Goal: Task Accomplishment & Management: Complete application form

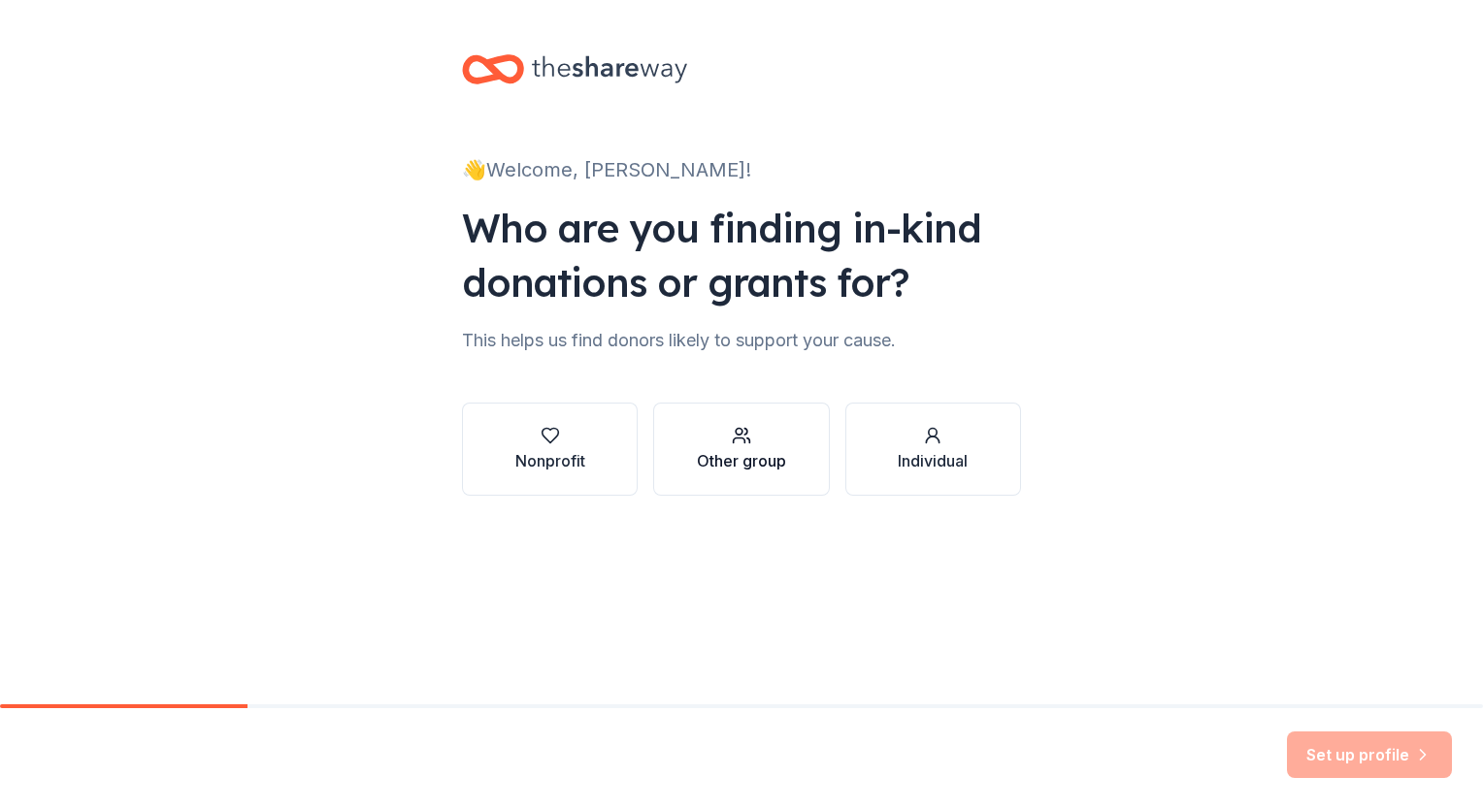
click at [731, 454] on div "Other group" at bounding box center [741, 460] width 89 height 23
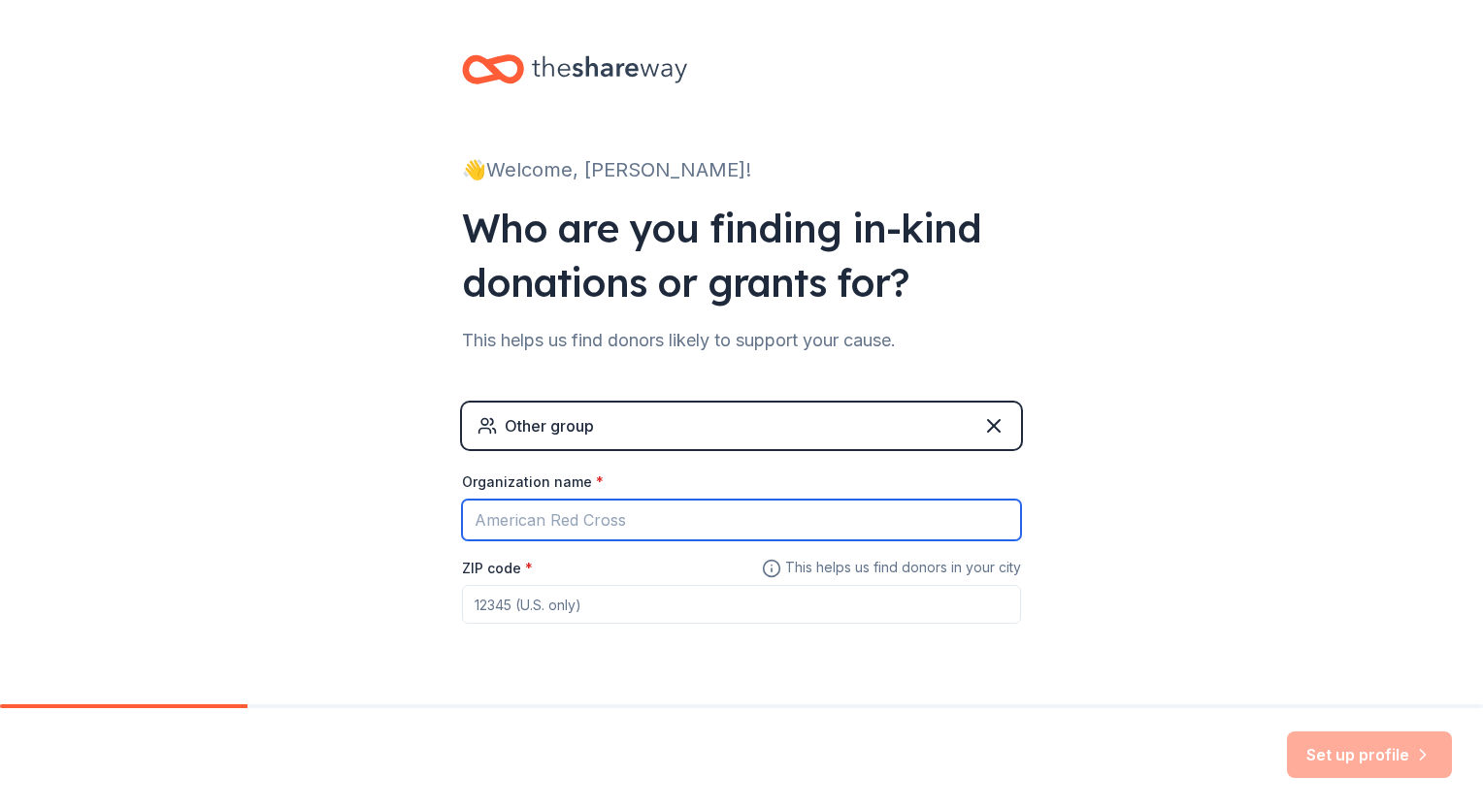
click at [608, 512] on input "Organization name *" at bounding box center [741, 520] width 559 height 41
type input "[PERSON_NAME][GEOGRAPHIC_DATA]"
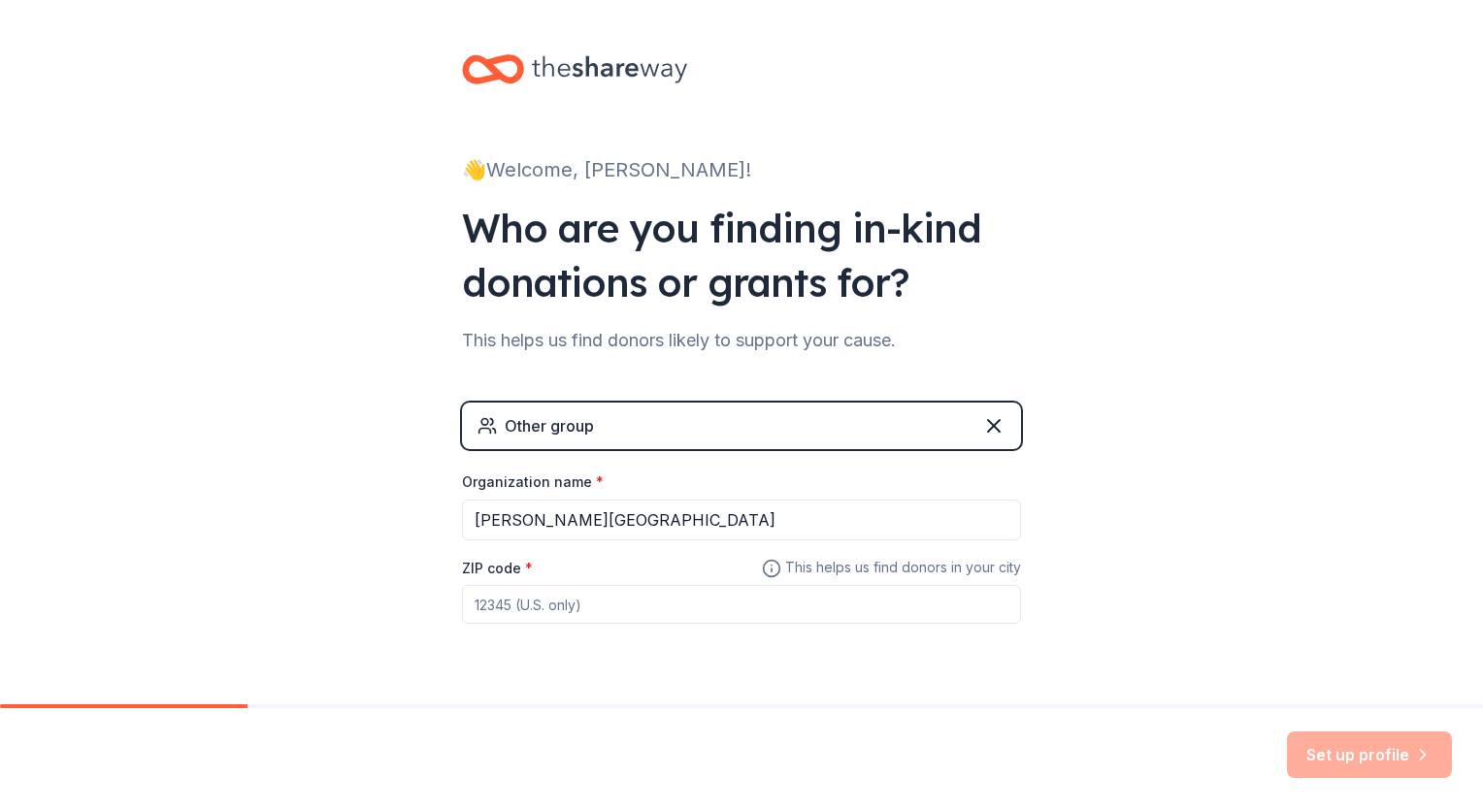
click at [591, 600] on input "ZIP code *" at bounding box center [741, 604] width 559 height 39
type input "29045"
click at [1390, 753] on button "Set up profile" at bounding box center [1369, 755] width 165 height 47
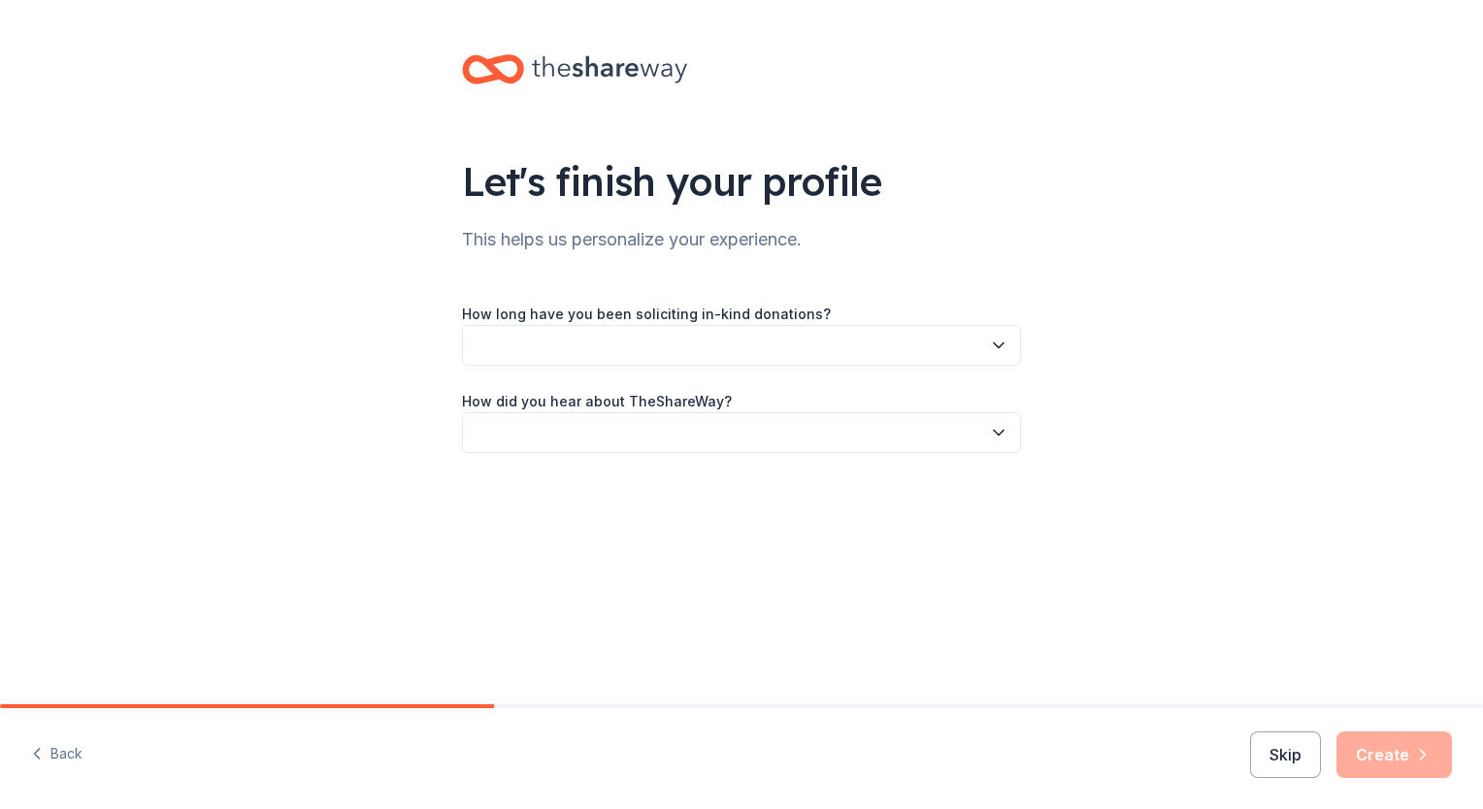
click at [804, 342] on button "button" at bounding box center [741, 345] width 559 height 41
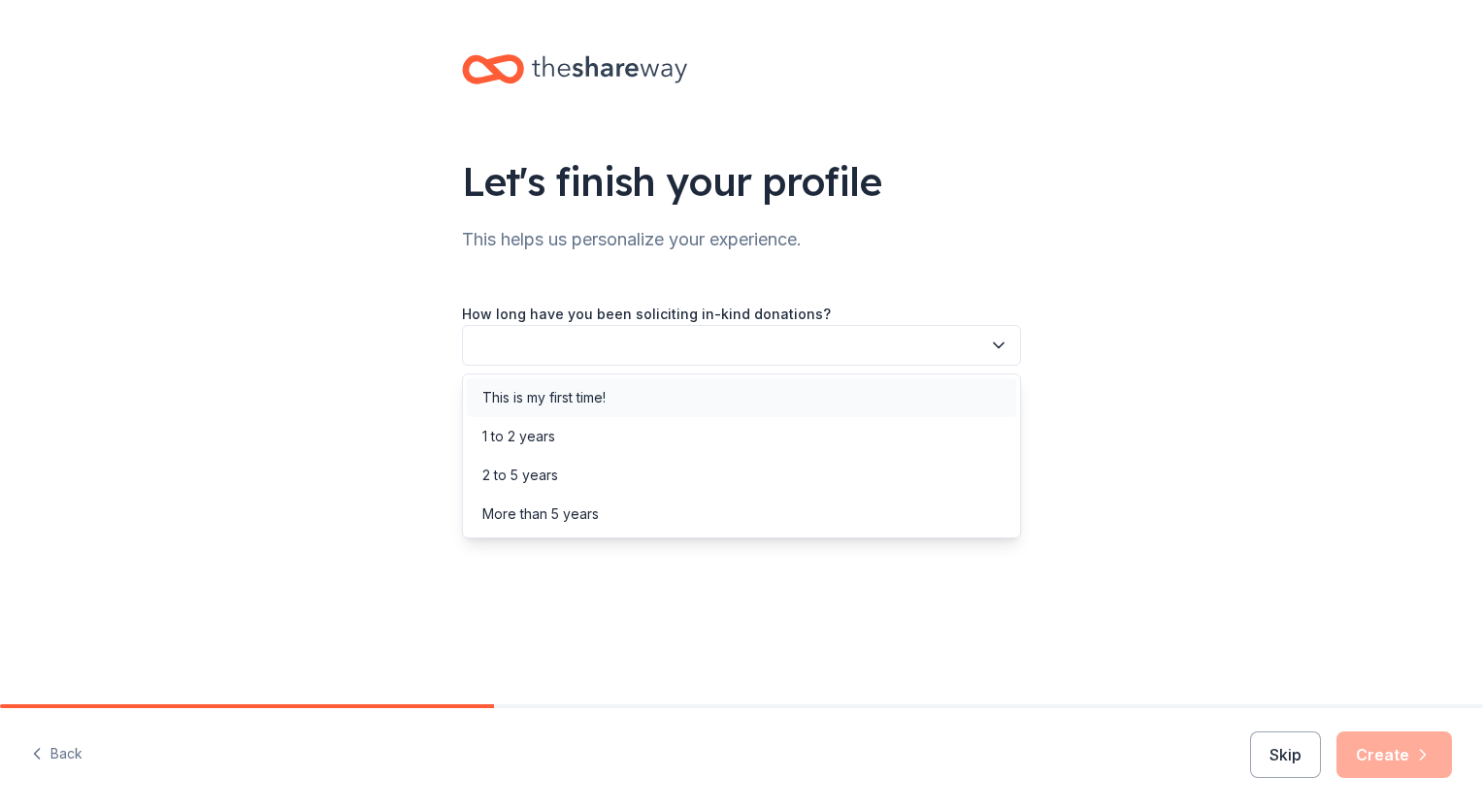
click at [537, 400] on div "This is my first time!" at bounding box center [543, 397] width 123 height 23
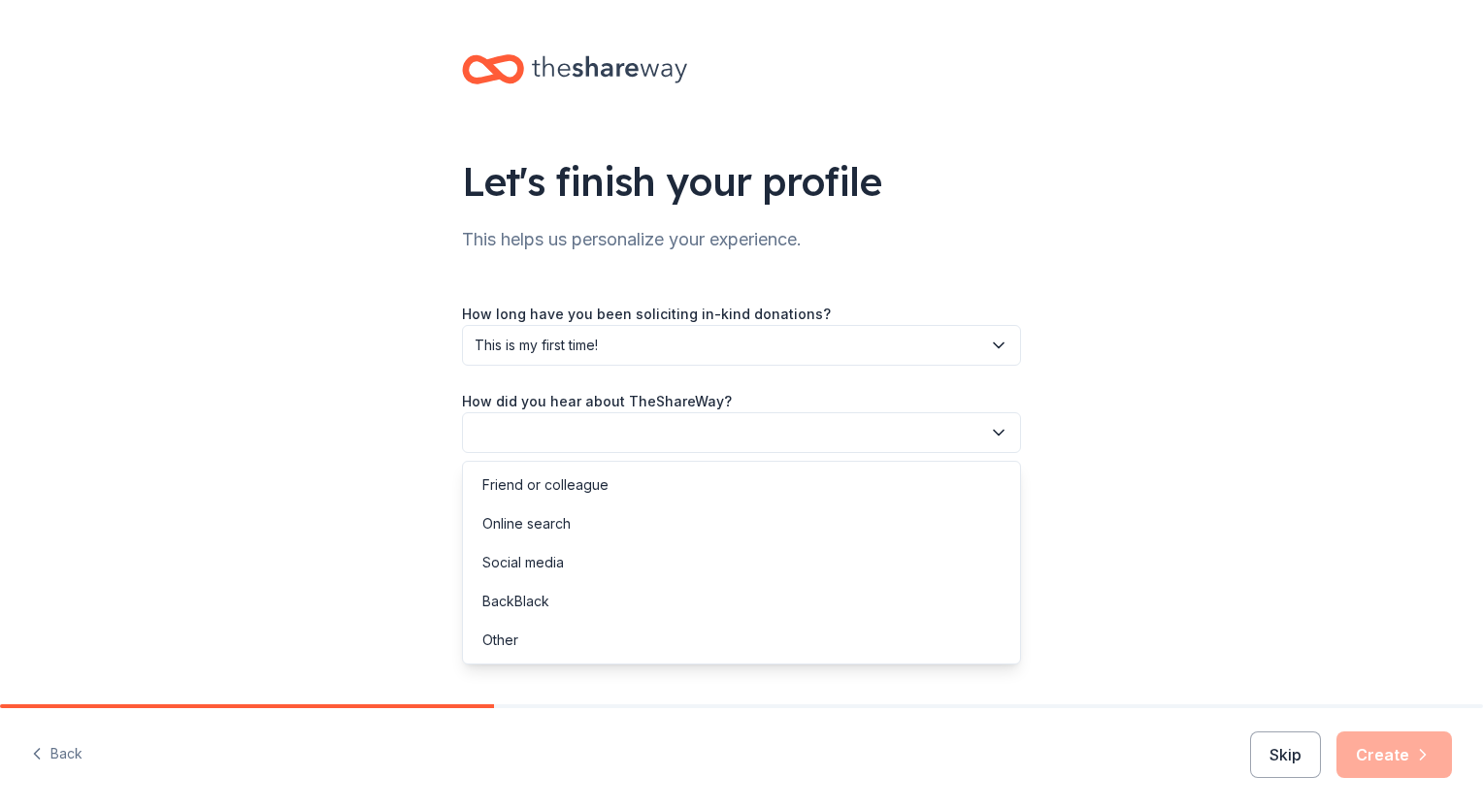
click at [541, 433] on button "button" at bounding box center [741, 432] width 559 height 41
click at [540, 522] on div "Online search" at bounding box center [526, 523] width 88 height 23
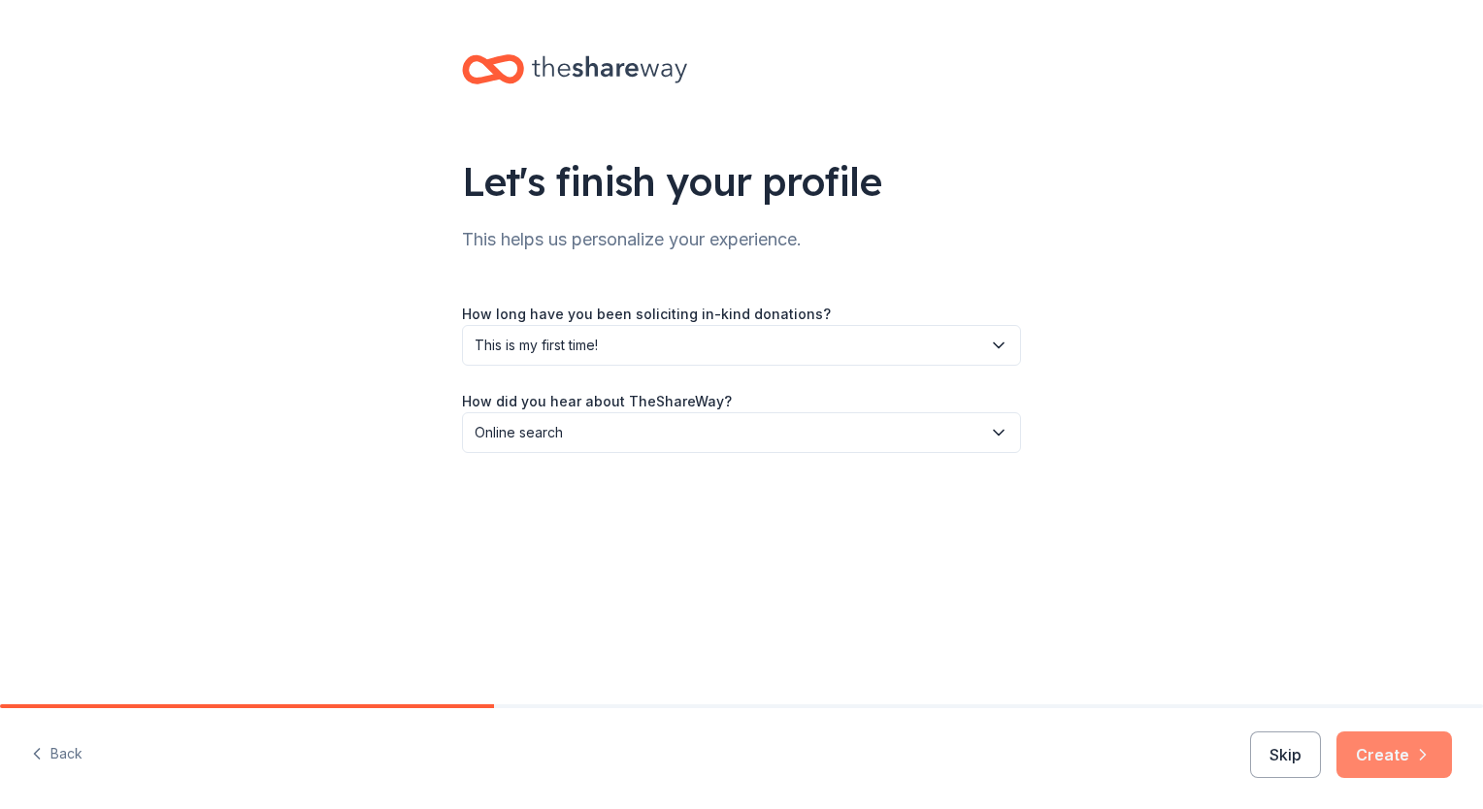
click at [1390, 751] on button "Create" at bounding box center [1393, 755] width 115 height 47
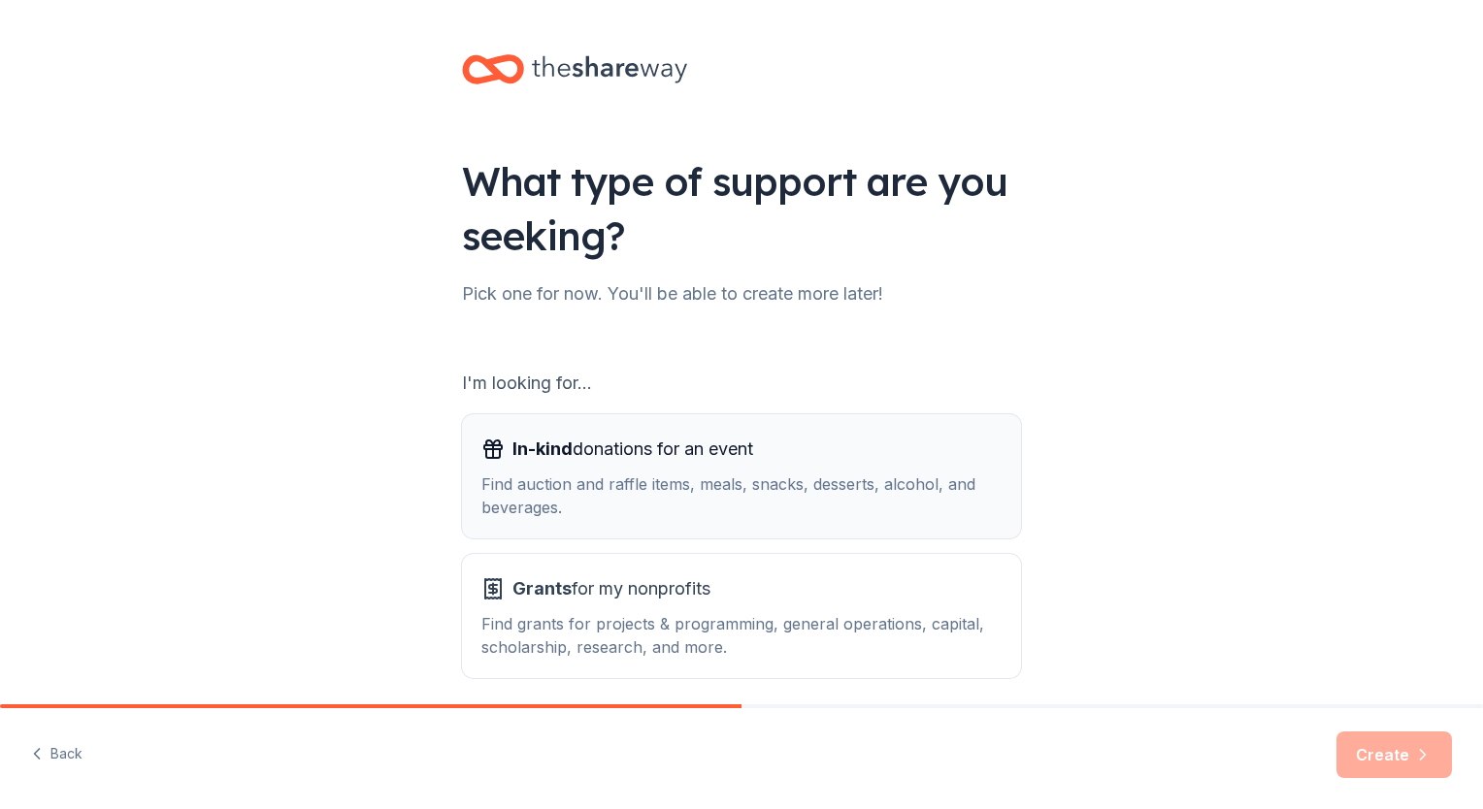
click at [686, 466] on div "In-kind donations for an event Find auction and raffle items, meals, snacks, de…" at bounding box center [741, 476] width 520 height 85
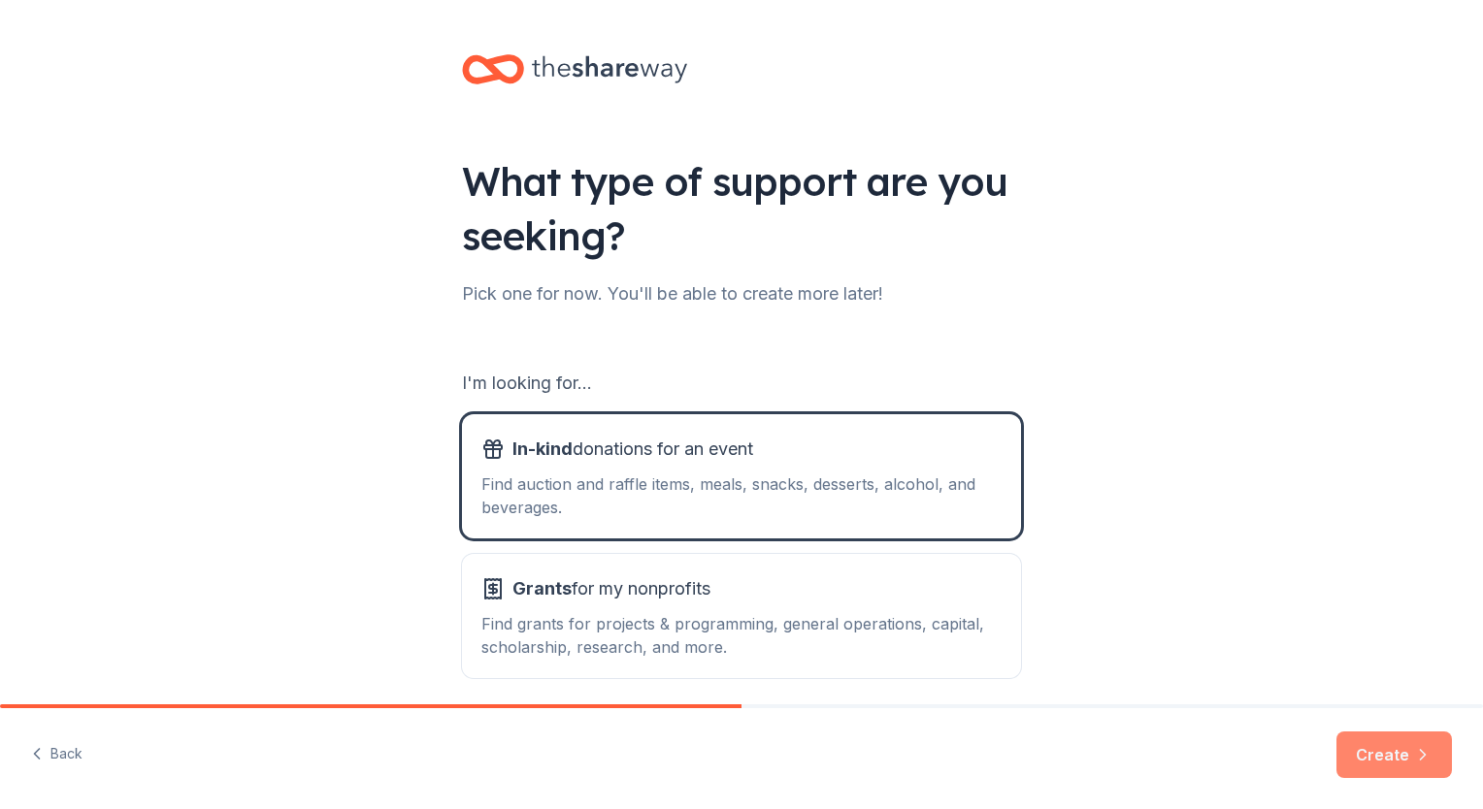
click at [1376, 763] on button "Create" at bounding box center [1393, 755] width 115 height 47
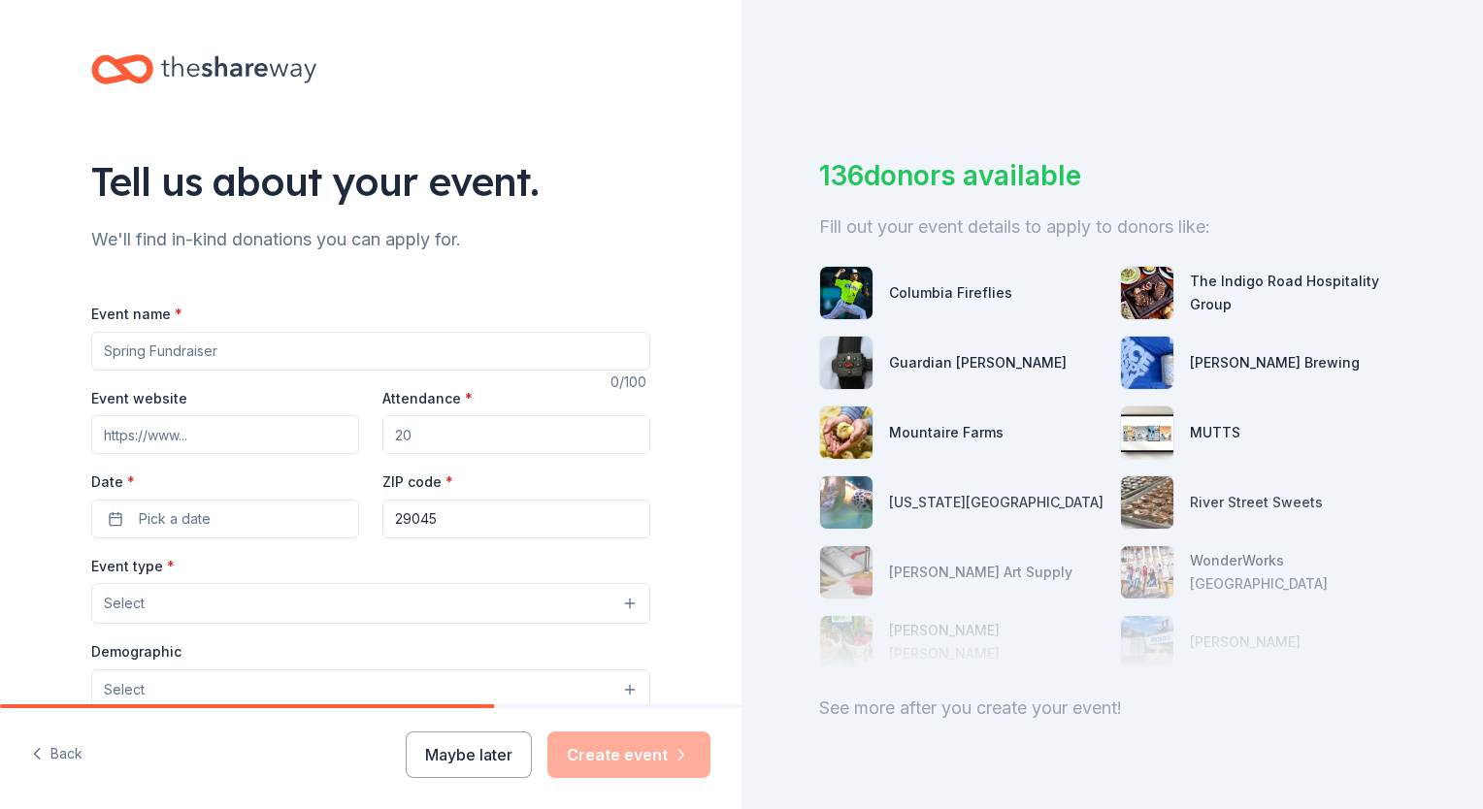
click at [251, 351] on input "Event name *" at bounding box center [370, 351] width 559 height 39
type input "Stover PTO"
click at [214, 441] on input "Event website" at bounding box center [225, 434] width 268 height 39
paste input "https://sto.kcsdschools.net/"
type input "https://sto.kcsdschools.net/"
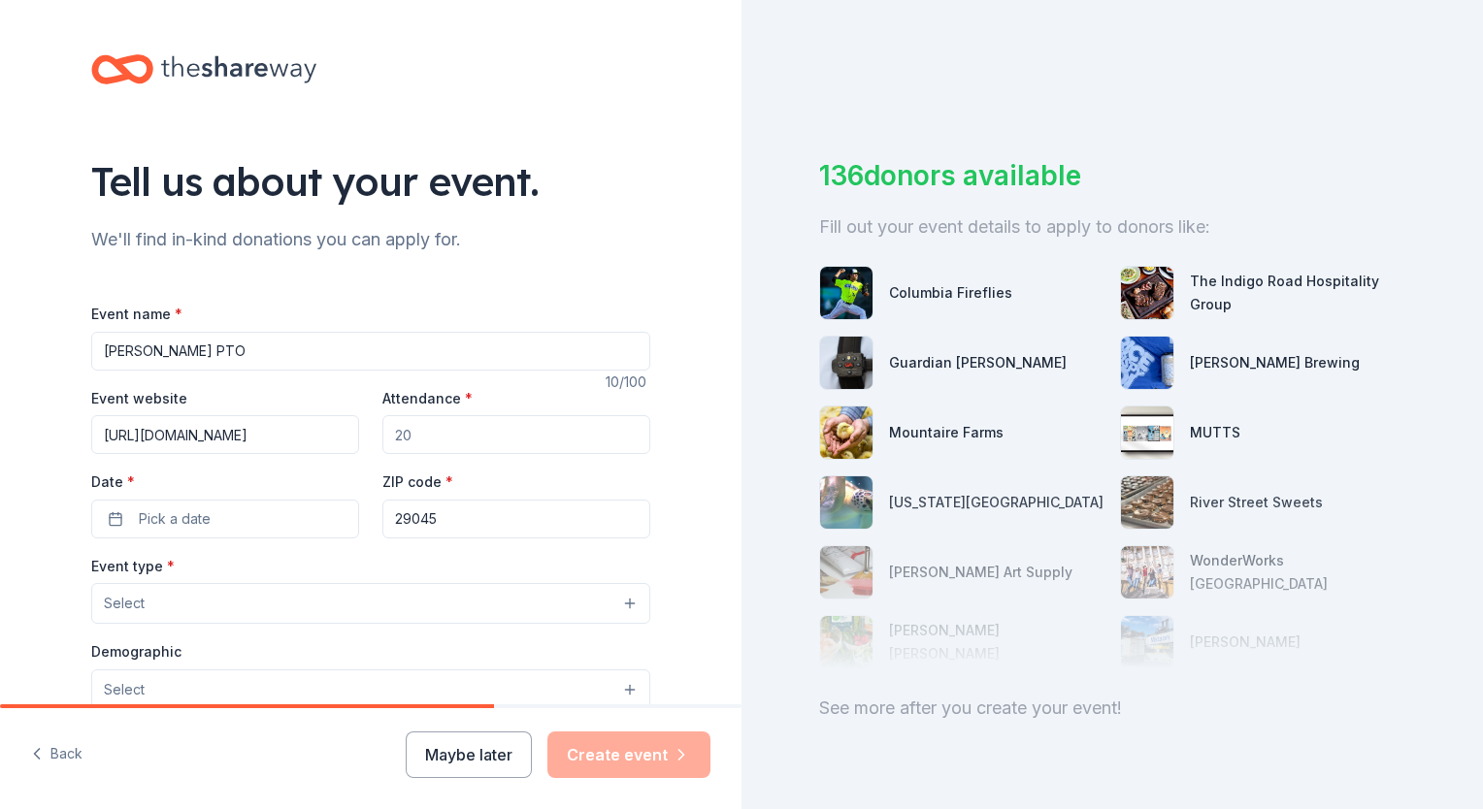
click at [429, 439] on input "Attendance *" at bounding box center [516, 434] width 268 height 39
type input "7"
type input "700"
click at [114, 515] on button "Pick a date" at bounding box center [225, 519] width 268 height 39
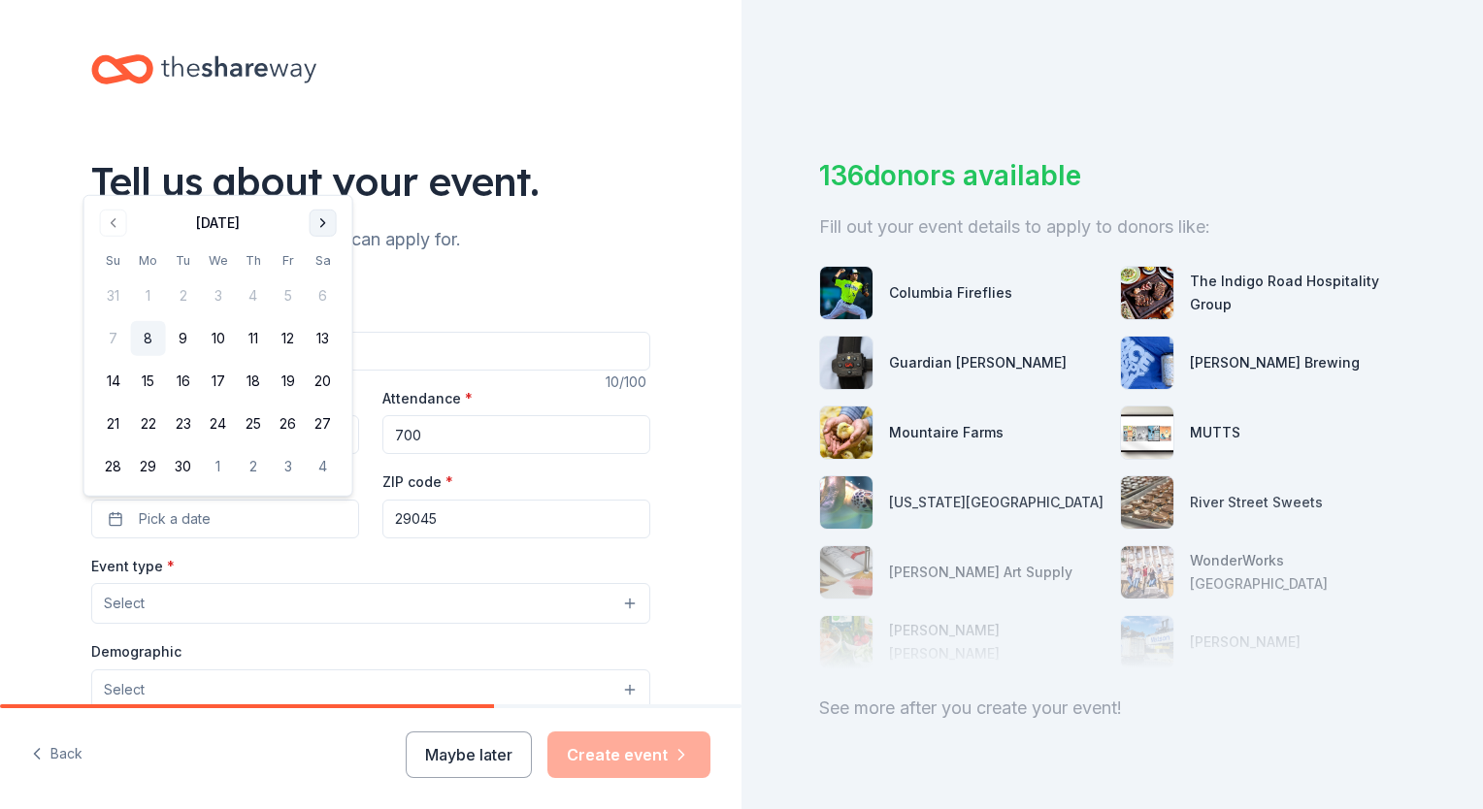
click at [320, 224] on button "Go to next month" at bounding box center [323, 223] width 27 height 27
click at [282, 429] on button "24" at bounding box center [288, 424] width 35 height 35
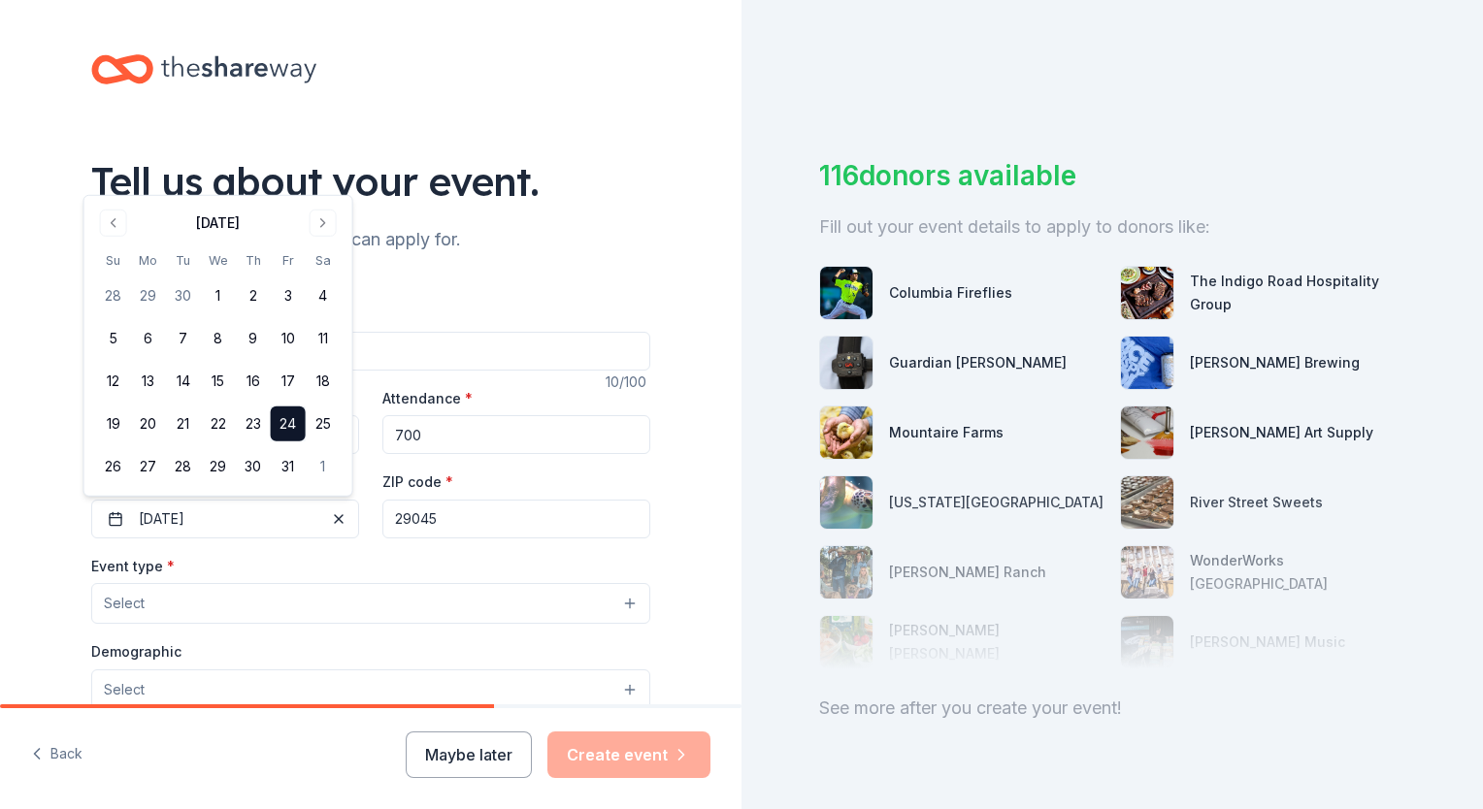
click at [512, 272] on div "Event name * Stover PTO 10 /100 Event website https://sto.kcsdschools.net/ Atte…" at bounding box center [370, 735] width 559 height 928
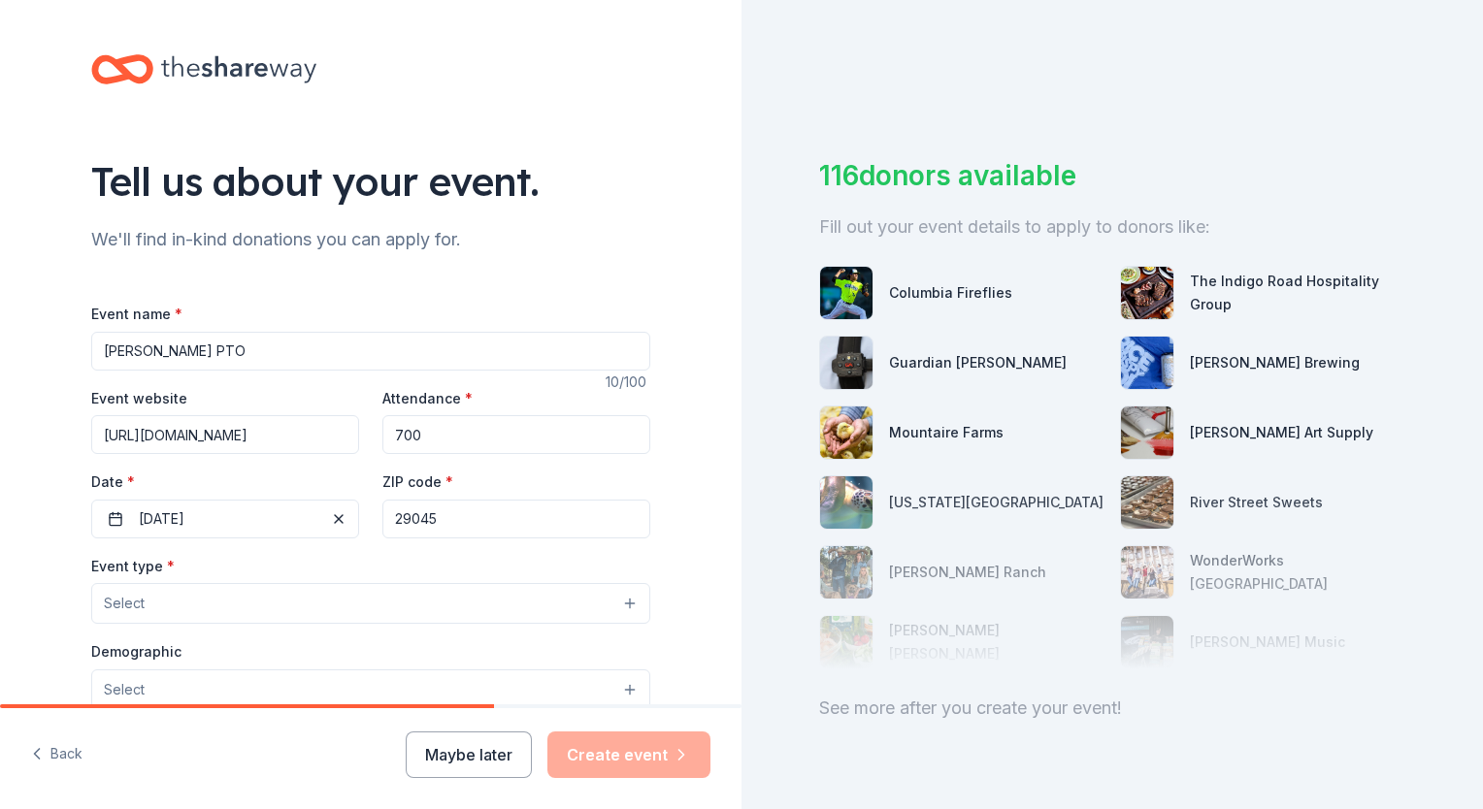
click at [238, 363] on input "Stover PTO" at bounding box center [370, 351] width 559 height 39
type input "[PERSON_NAME] PTO / Tigers Think Pink Walk"
click at [202, 611] on button "Select" at bounding box center [370, 603] width 559 height 41
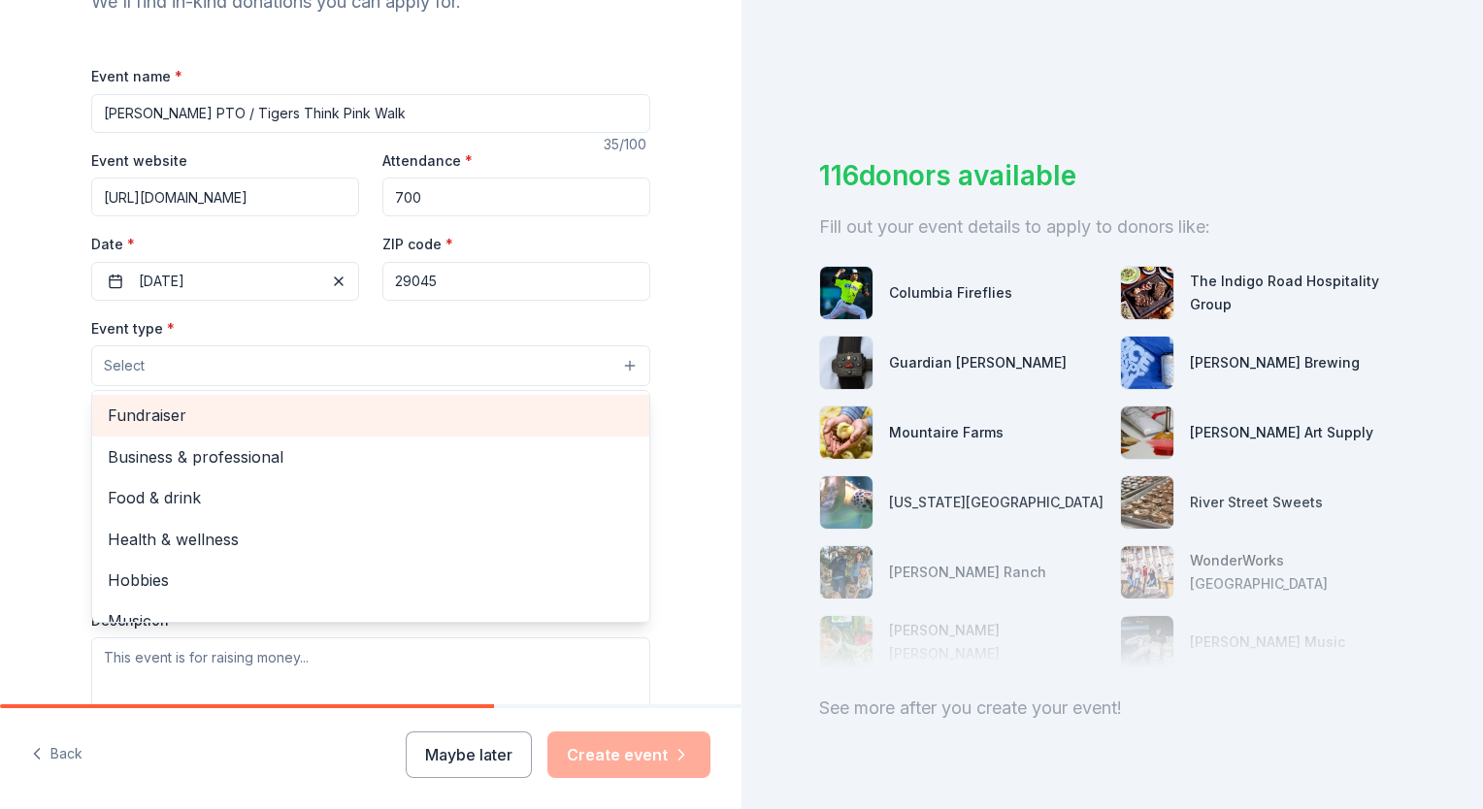
click at [128, 424] on span "Fundraiser" at bounding box center [371, 415] width 526 height 25
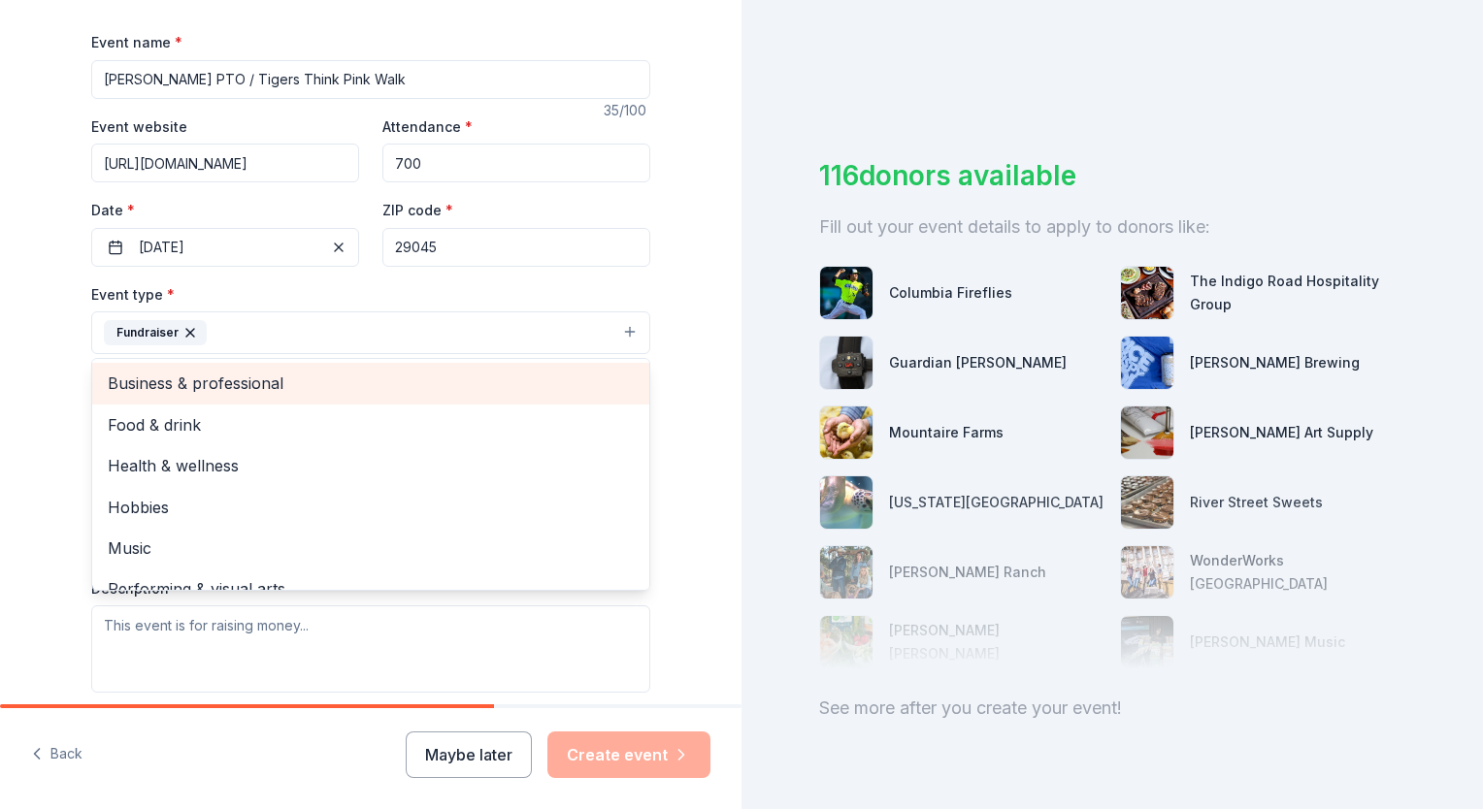
scroll to position [275, 0]
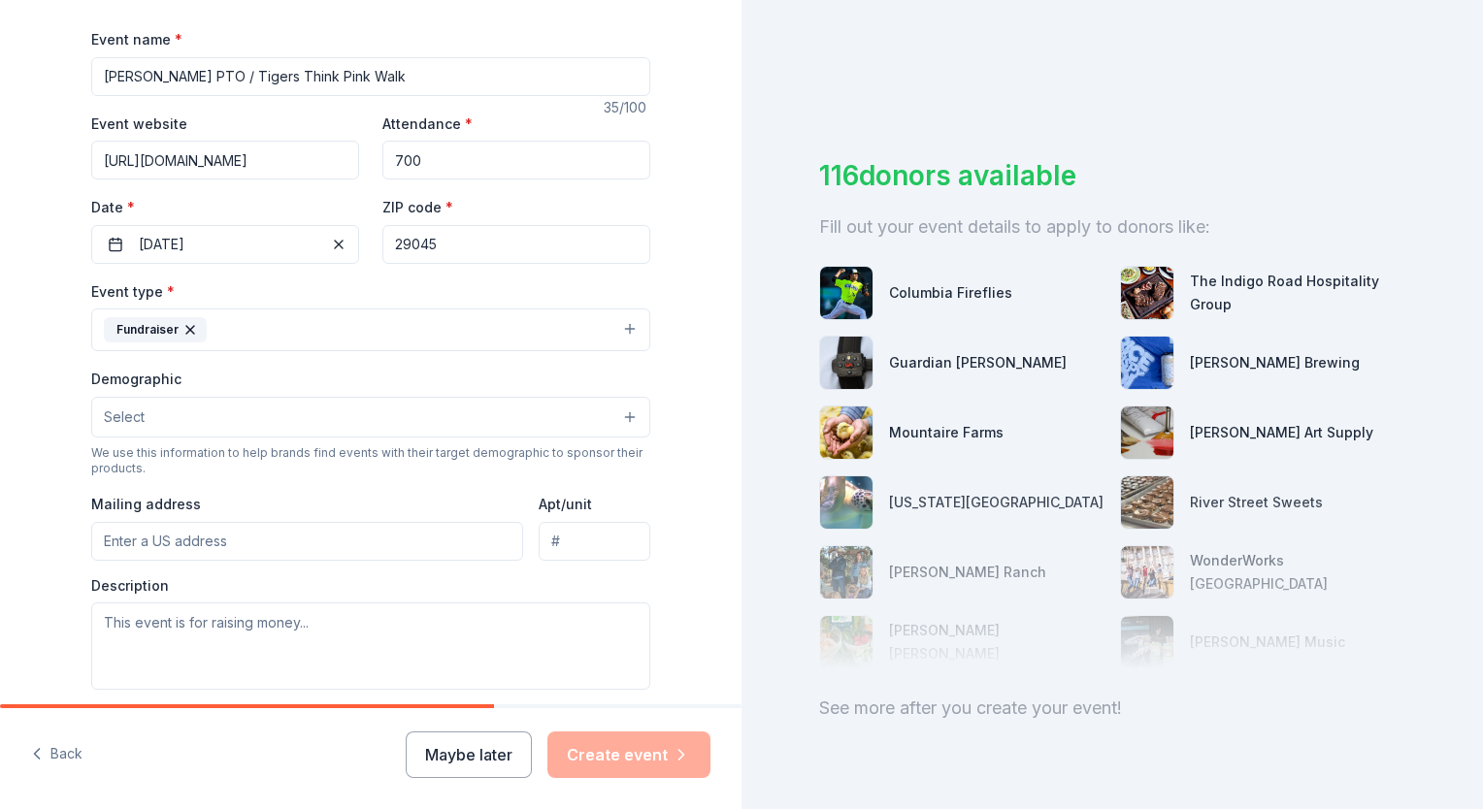
click at [111, 421] on span "Select" at bounding box center [124, 417] width 41 height 23
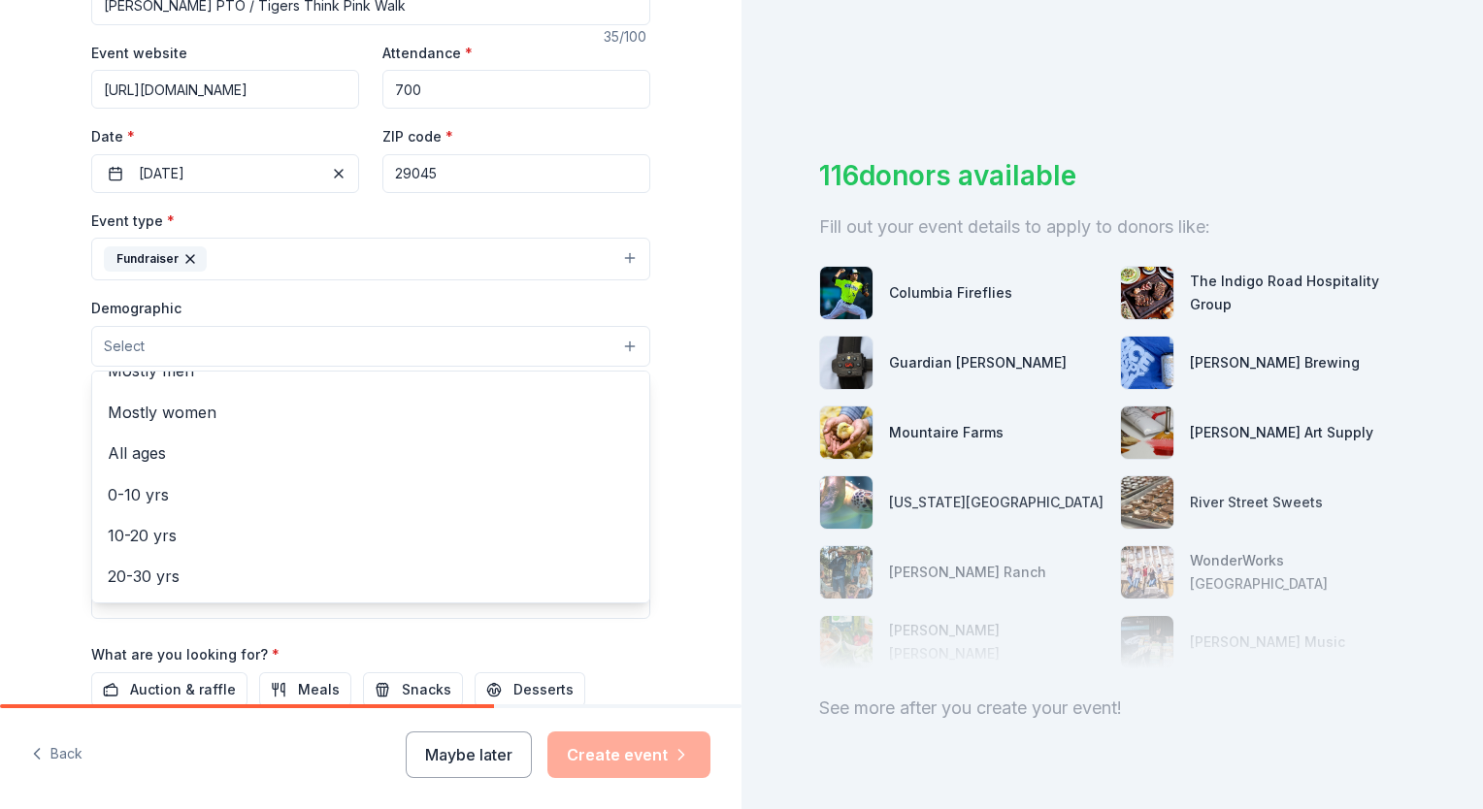
scroll to position [0, 0]
click at [125, 394] on span "All genders" at bounding box center [371, 395] width 526 height 25
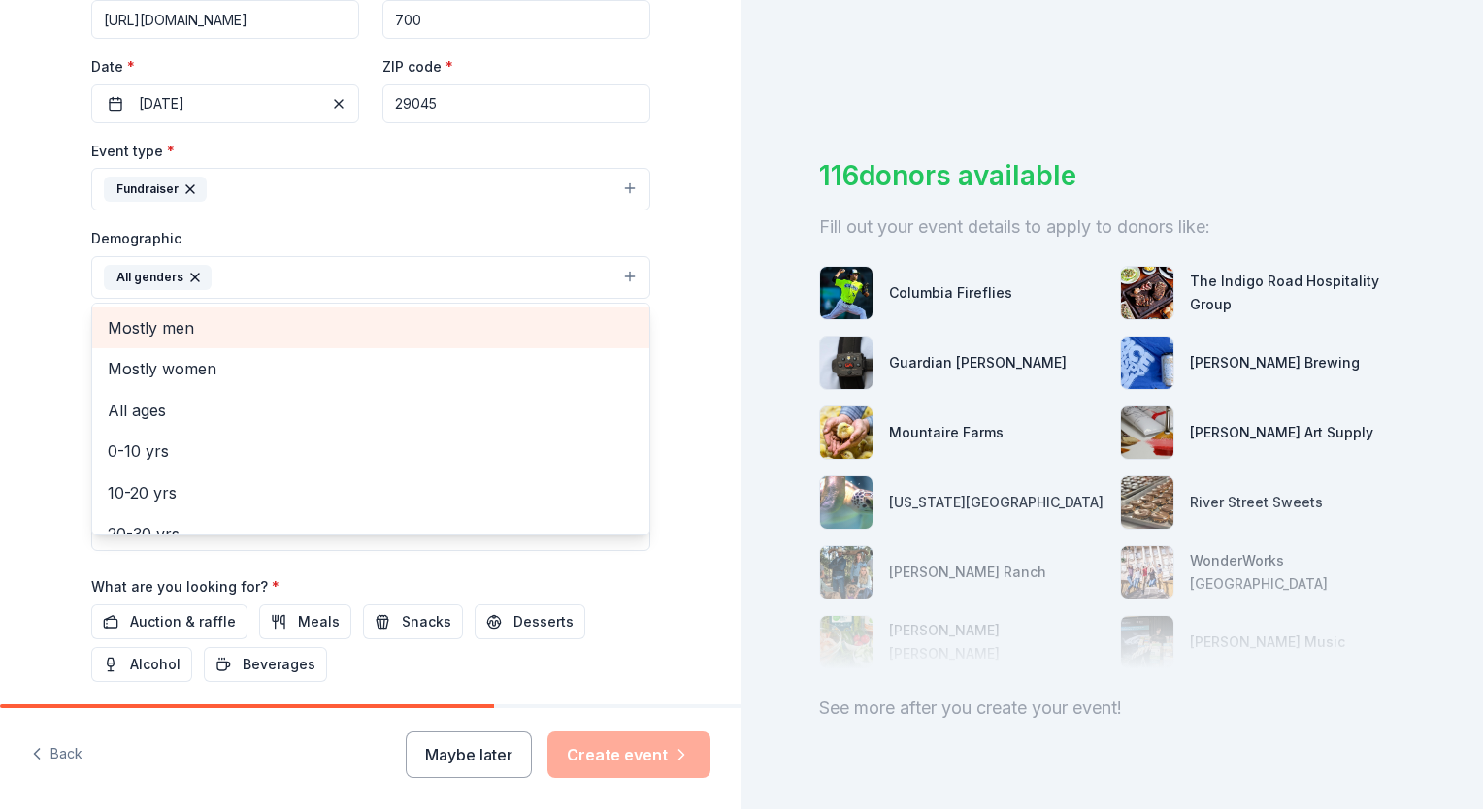
scroll to position [419, 0]
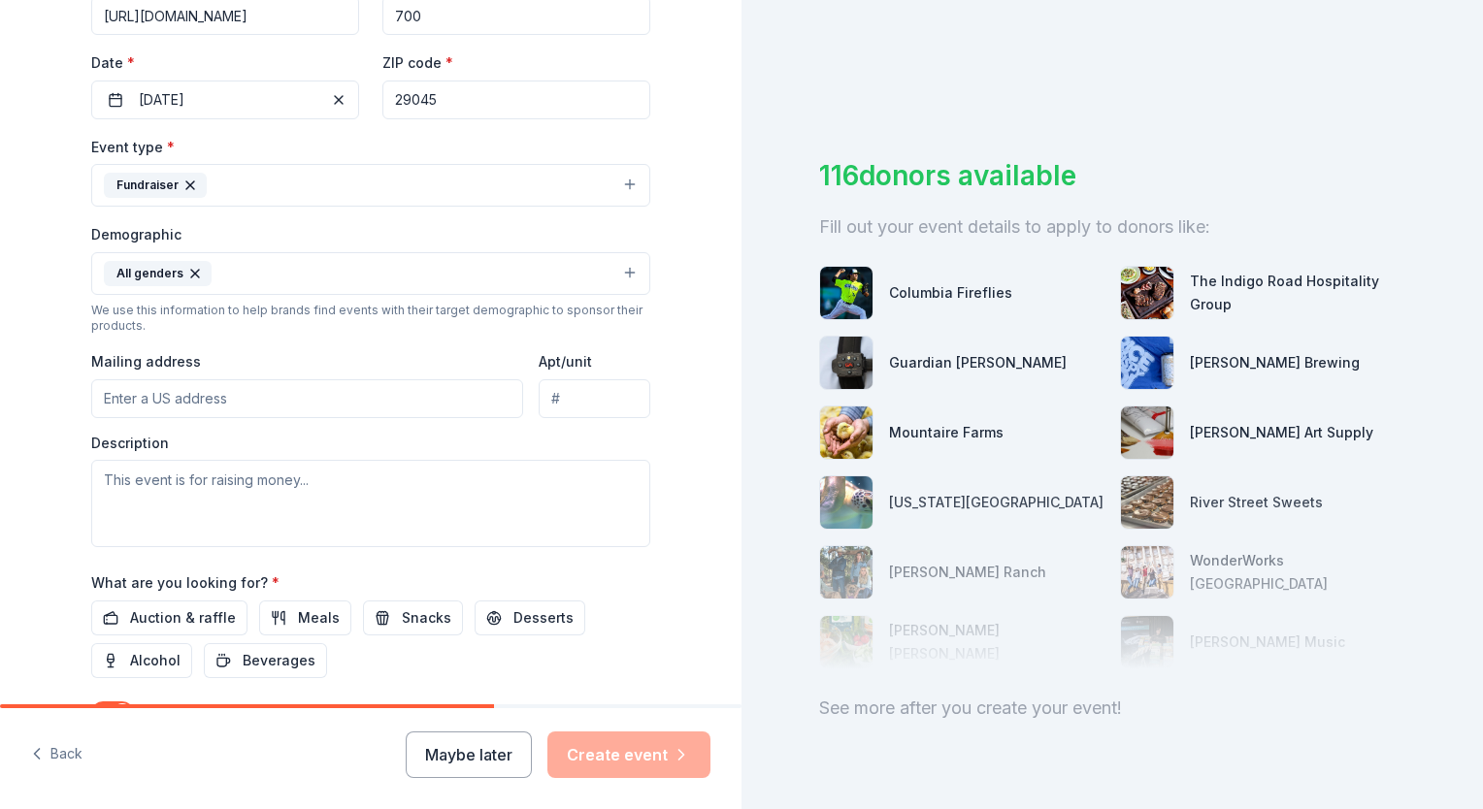
click at [113, 404] on input "Mailing address" at bounding box center [307, 398] width 432 height 39
type input "1649 Smyrna Road (stover Middle School)"
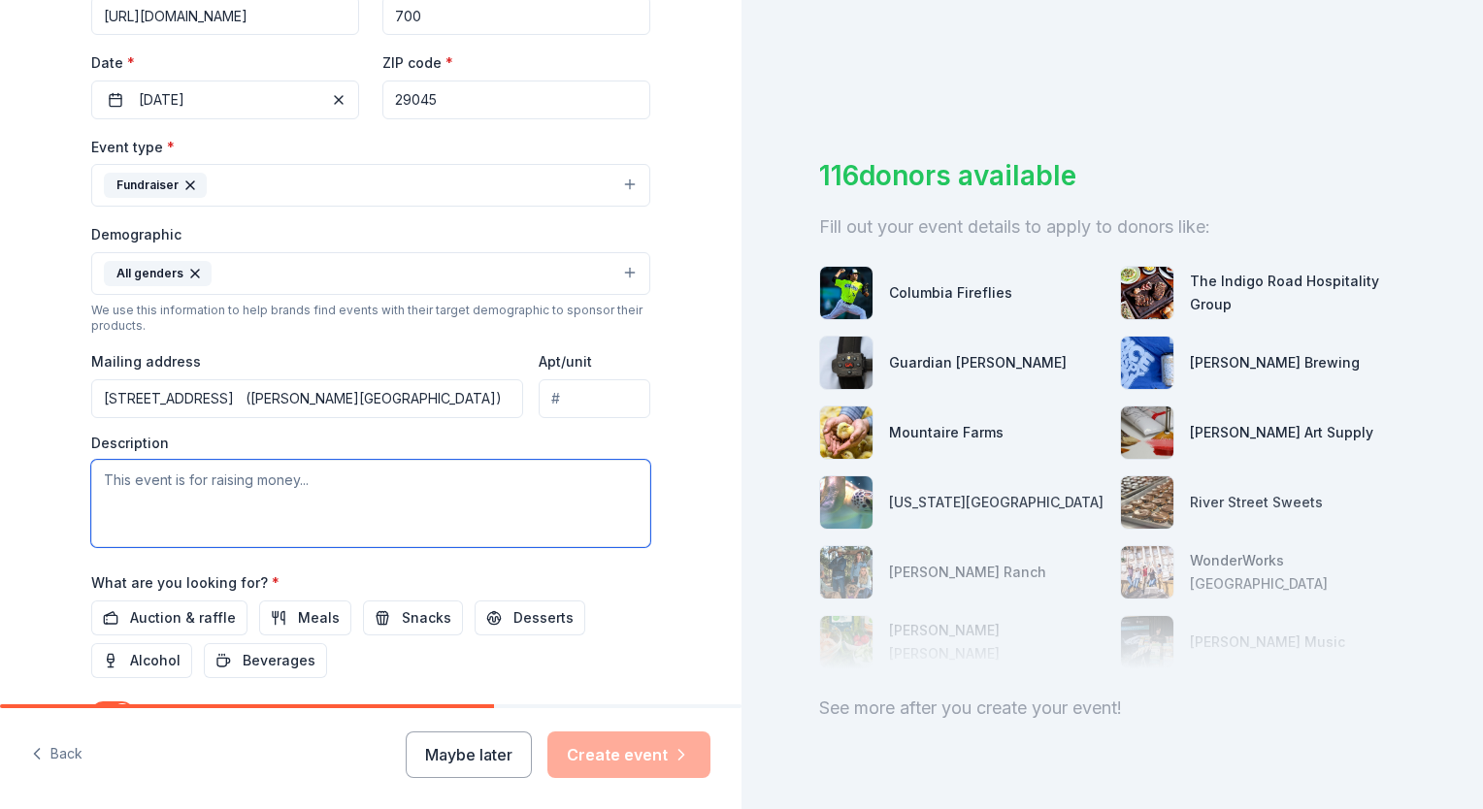
click at [103, 481] on textarea at bounding box center [370, 503] width 559 height 87
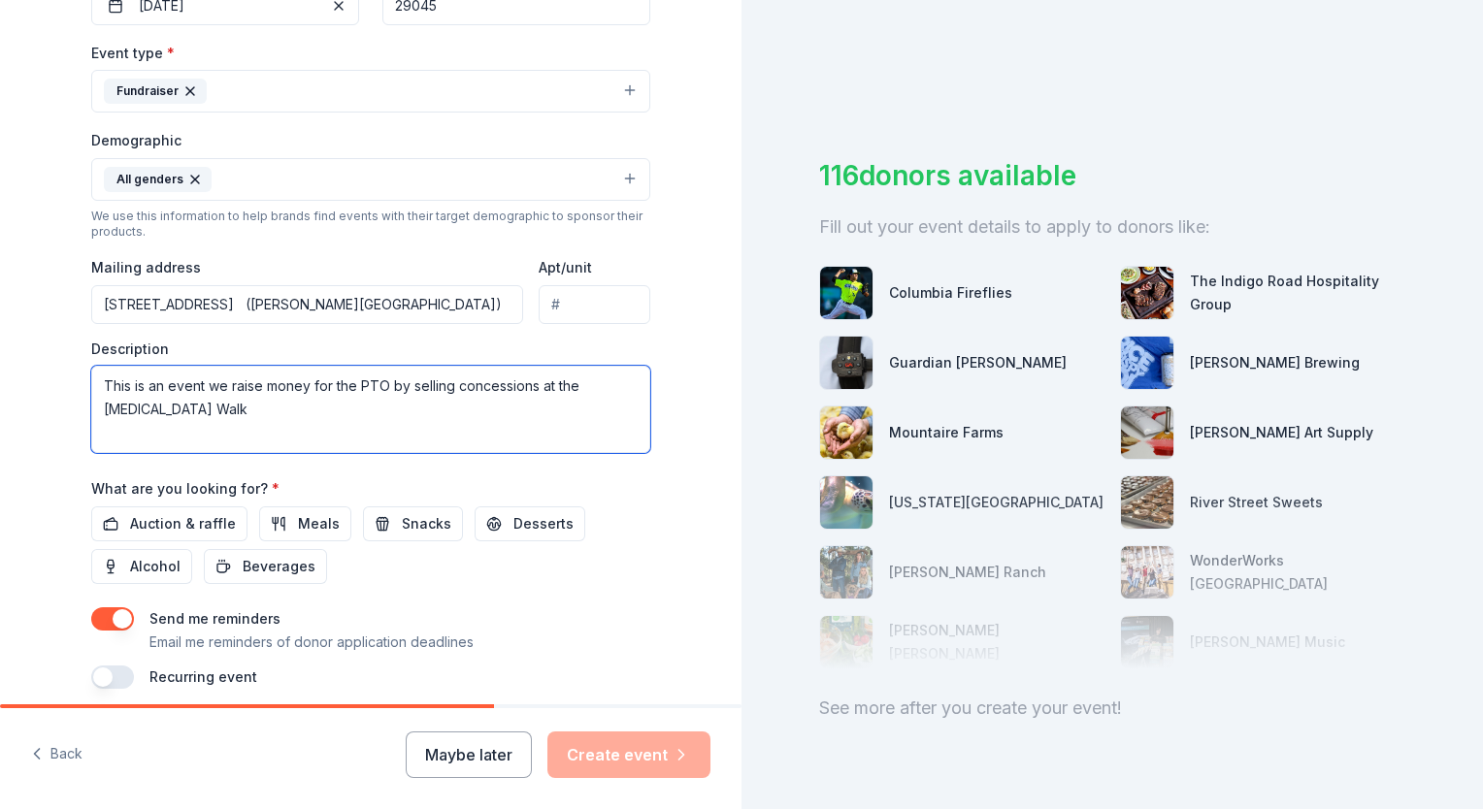
scroll to position [590, 0]
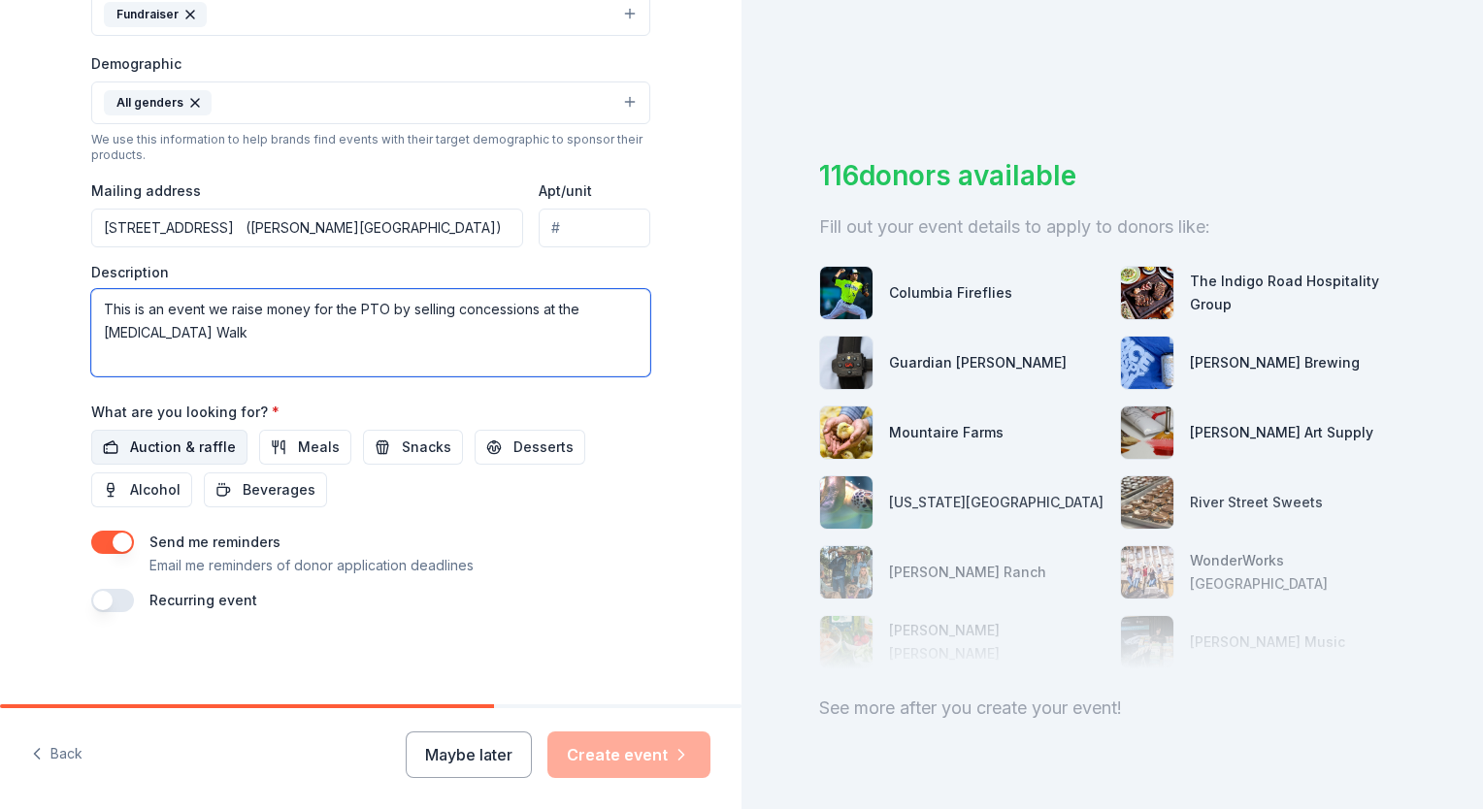
type textarea "This is an event we raise money for the PTO by selling concessions at the [MEDI…"
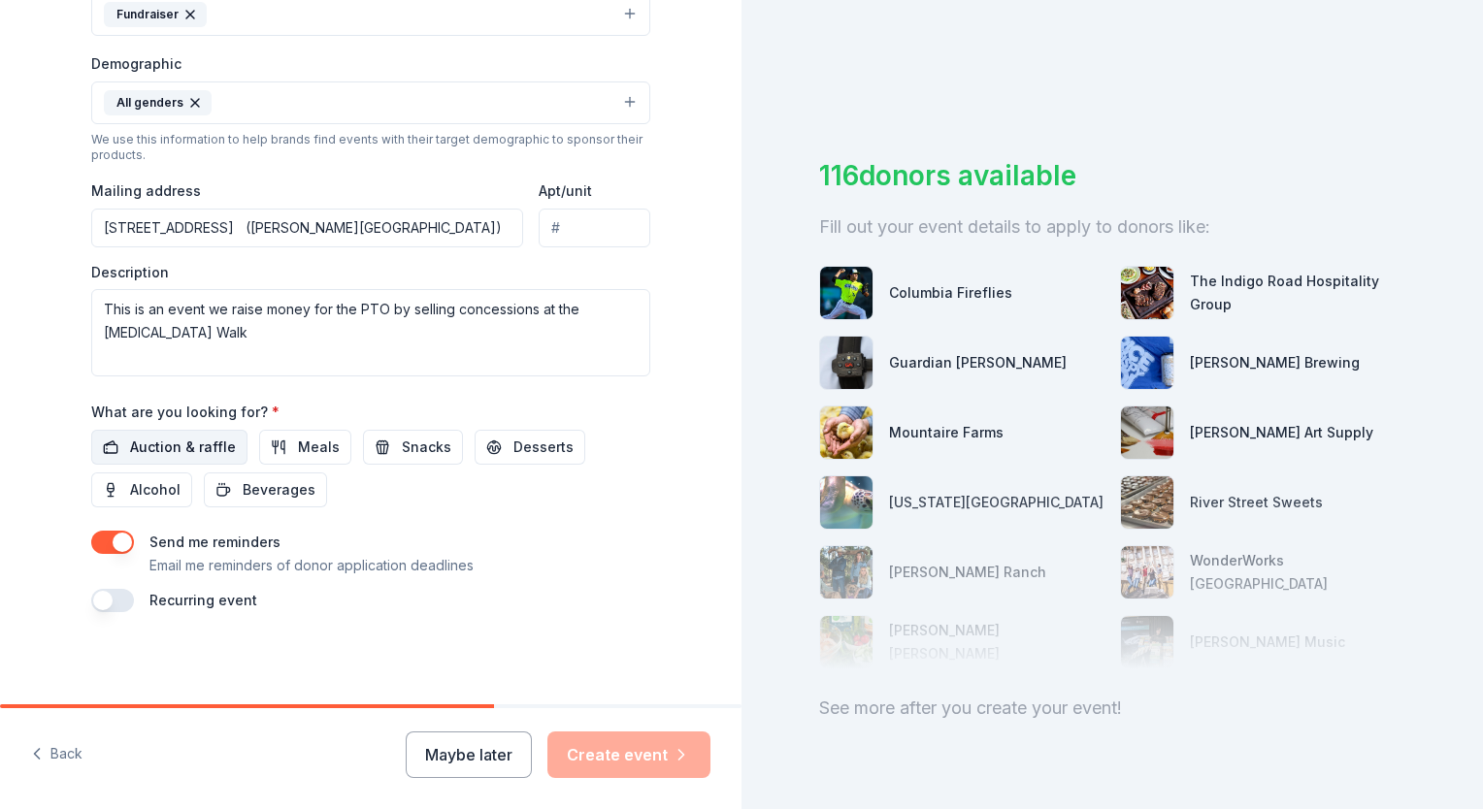
click at [172, 452] on span "Auction & raffle" at bounding box center [183, 447] width 106 height 23
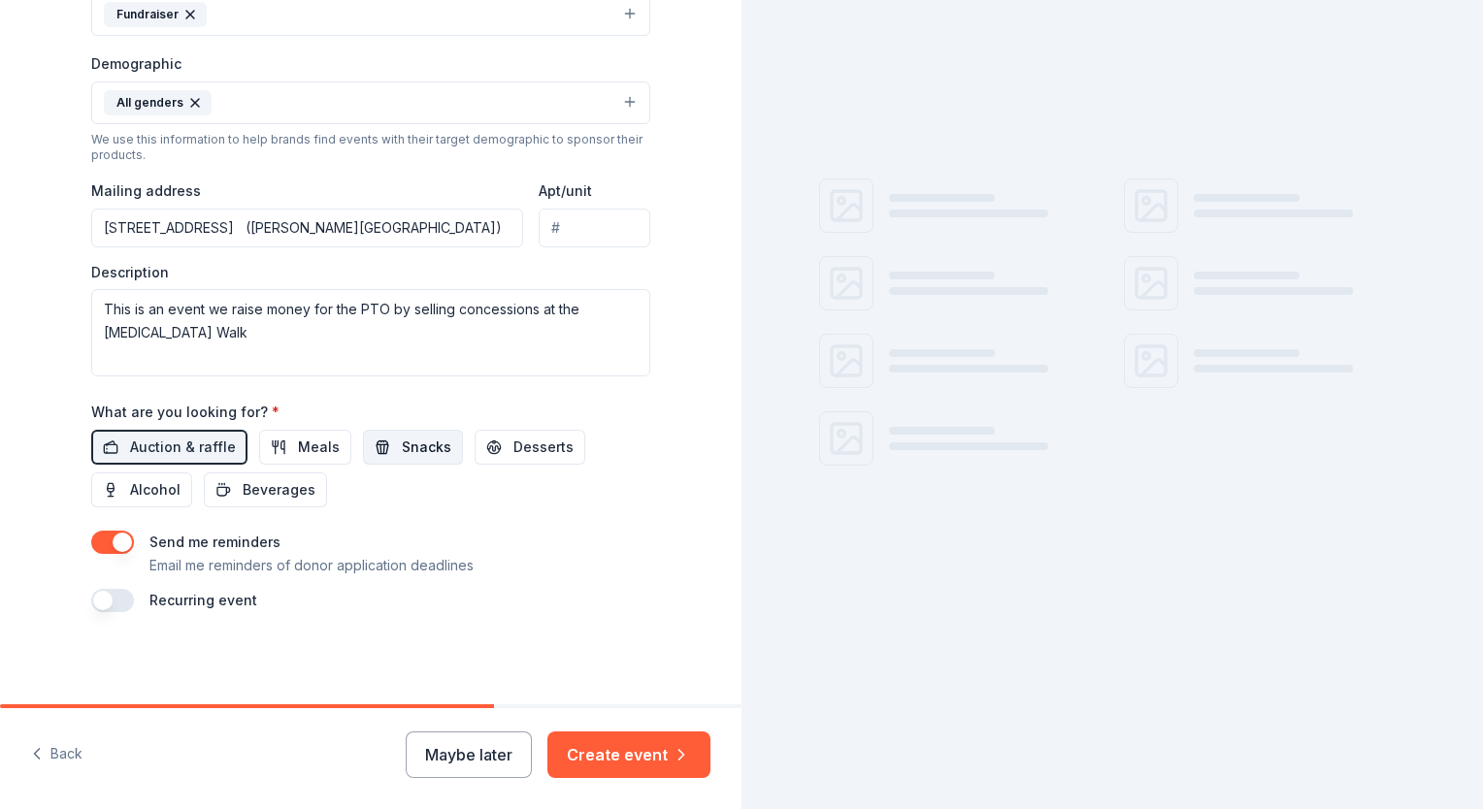
click at [402, 443] on span "Snacks" at bounding box center [426, 447] width 49 height 23
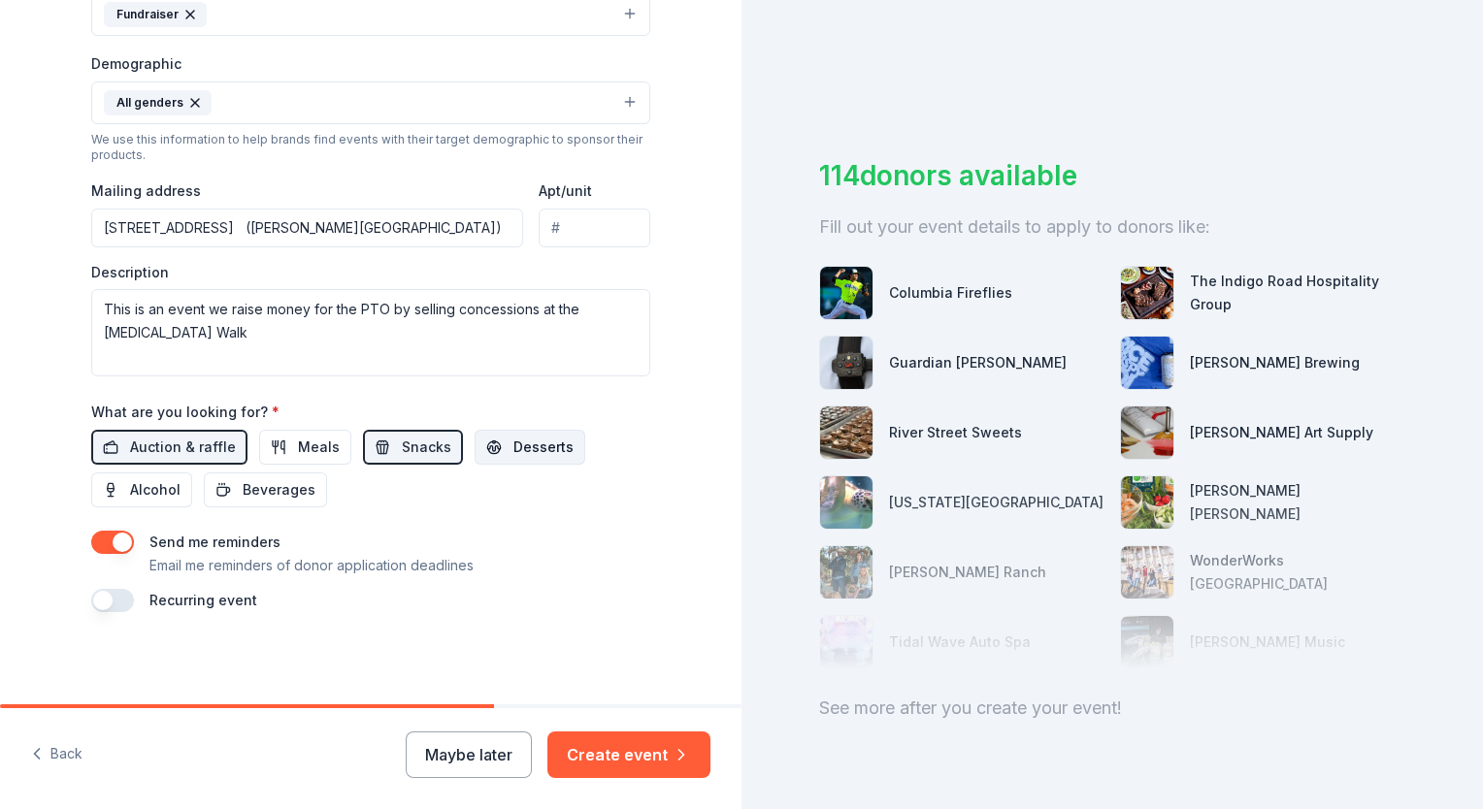
click at [514, 452] on span "Desserts" at bounding box center [543, 447] width 60 height 23
click at [622, 756] on button "Create event" at bounding box center [628, 755] width 163 height 47
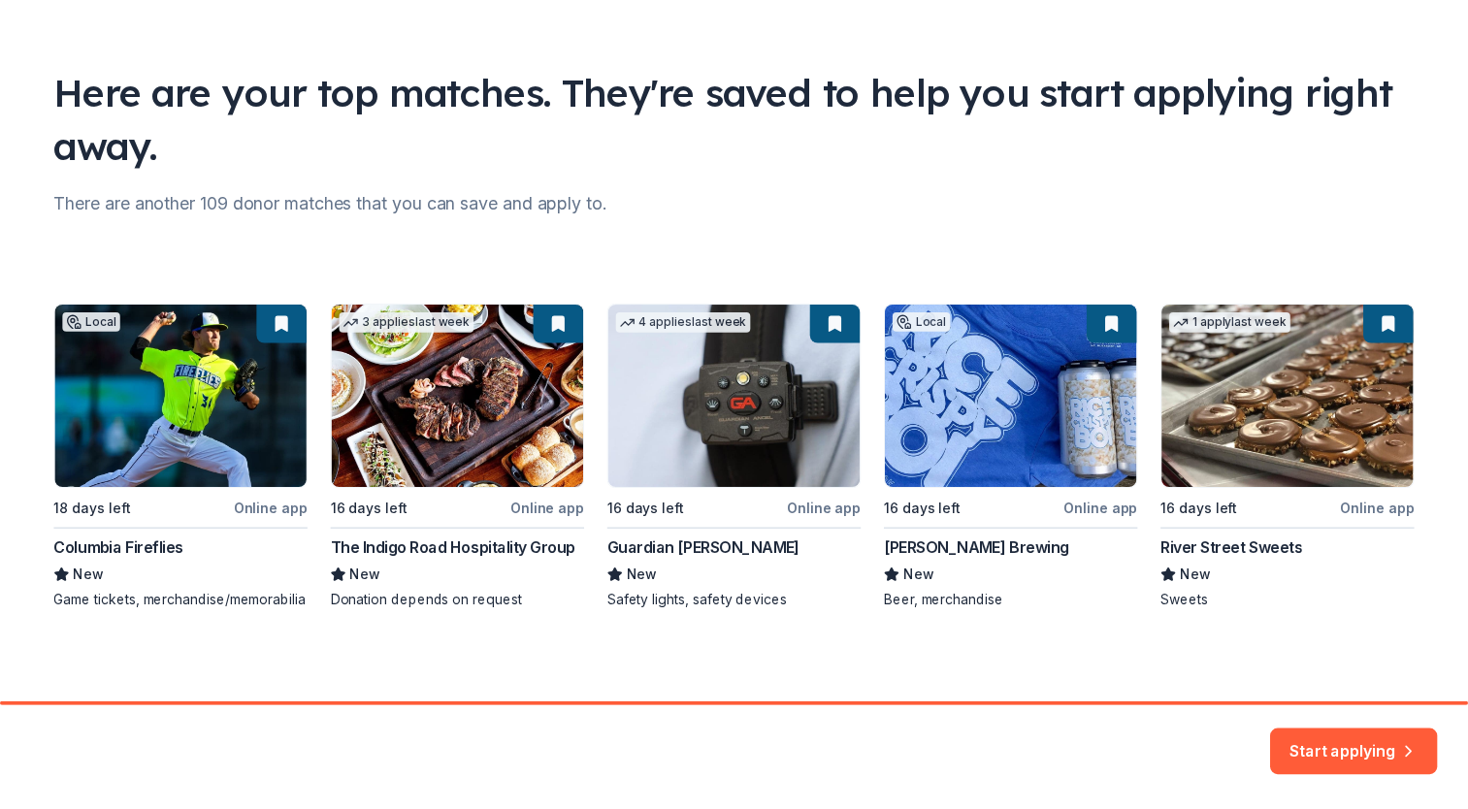
scroll to position [111, 0]
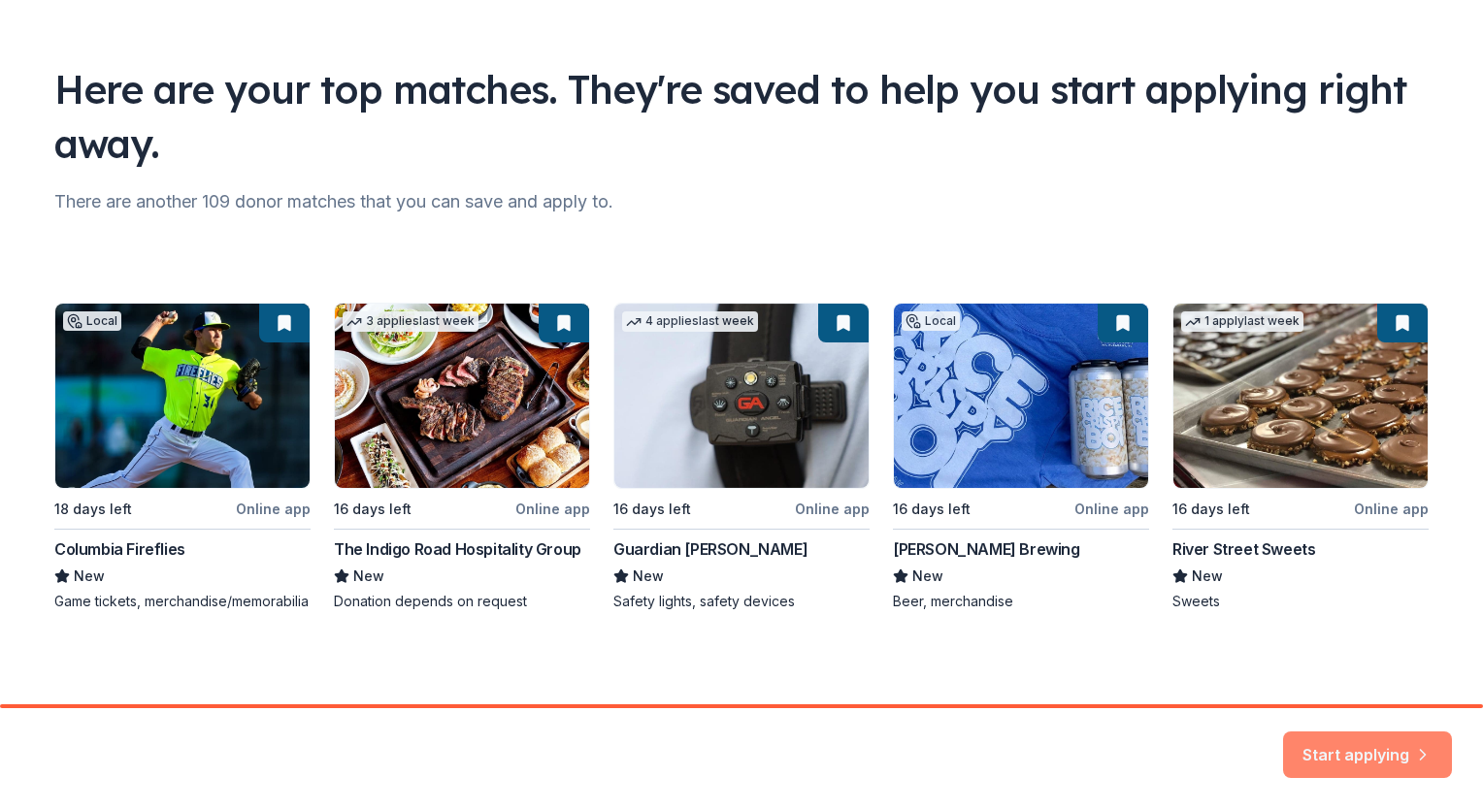
click at [1378, 751] on button "Start applying" at bounding box center [1367, 746] width 169 height 47
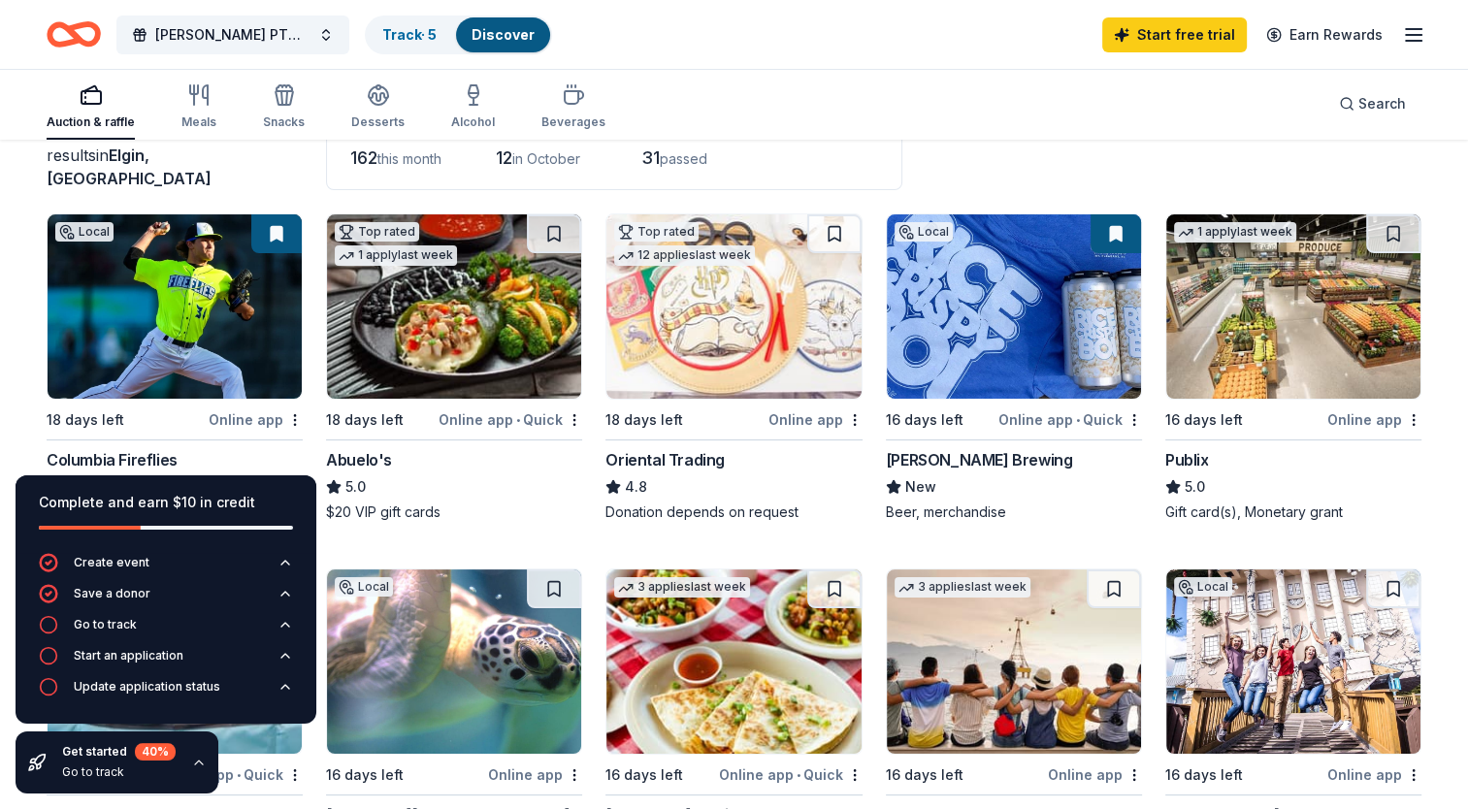
scroll to position [138, 0]
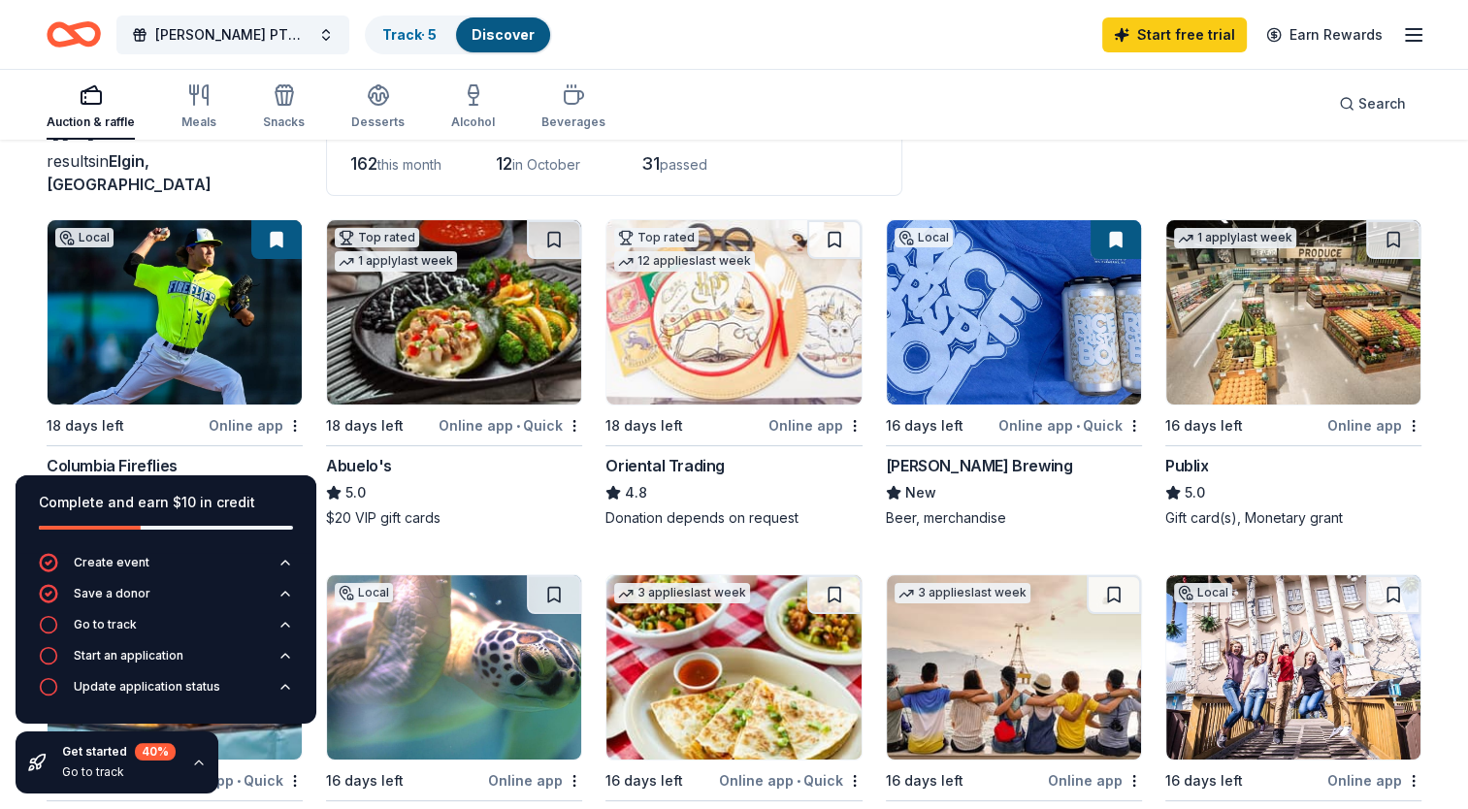
click at [719, 328] on img at bounding box center [734, 312] width 254 height 184
click at [1270, 355] on img at bounding box center [1293, 312] width 254 height 184
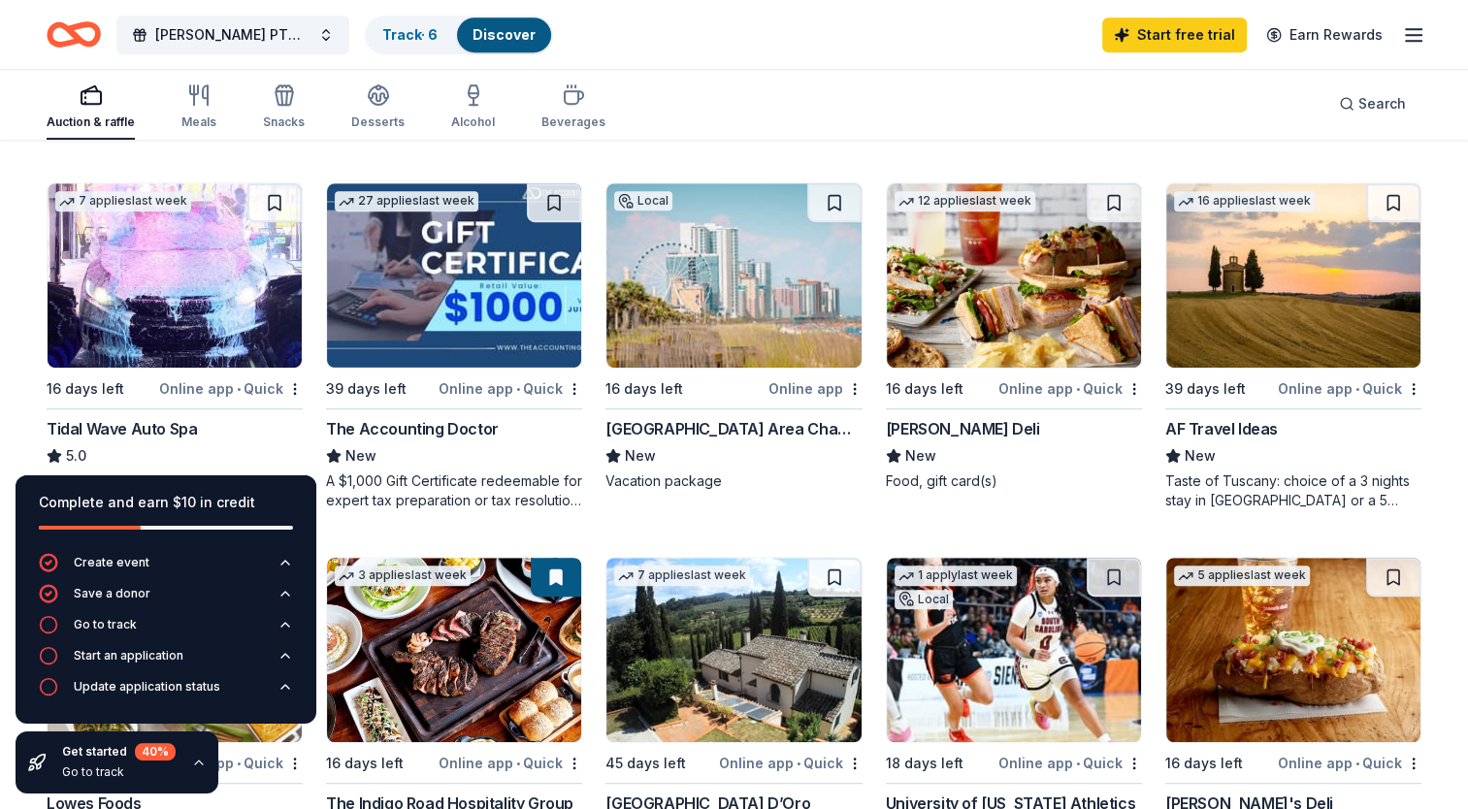
scroll to position [907, 0]
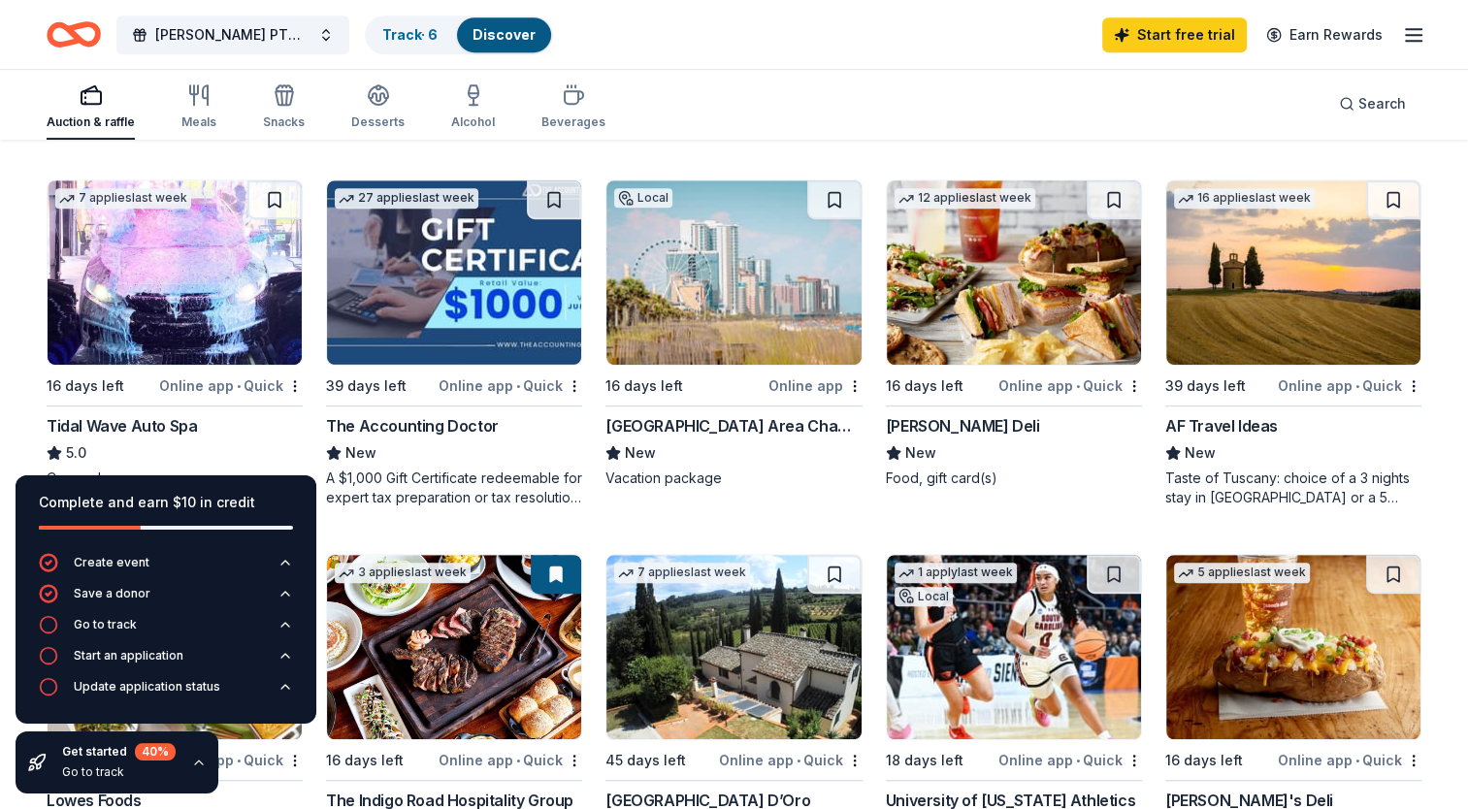
click at [197, 763] on icon "button" at bounding box center [199, 763] width 16 height 16
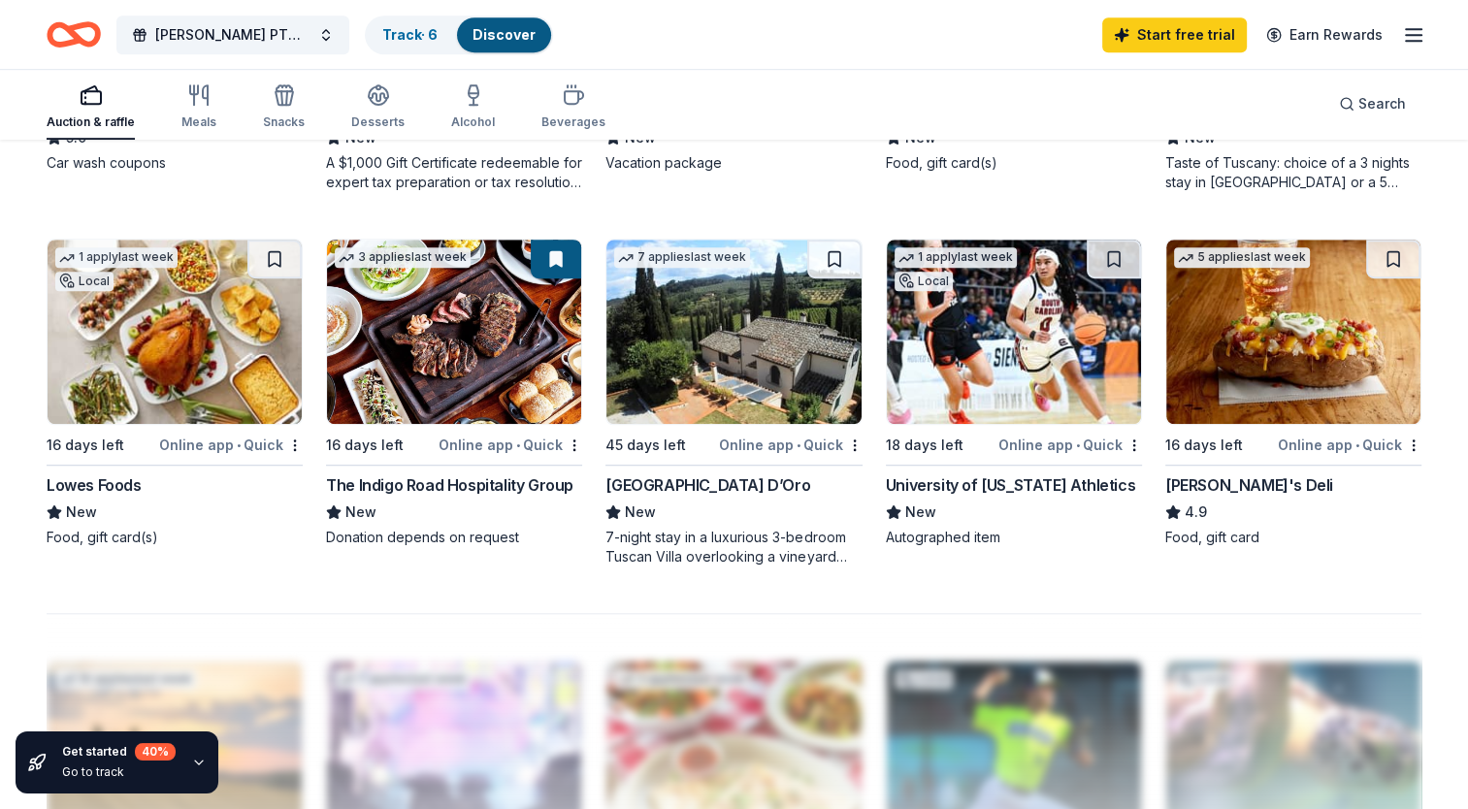
scroll to position [1238, 0]
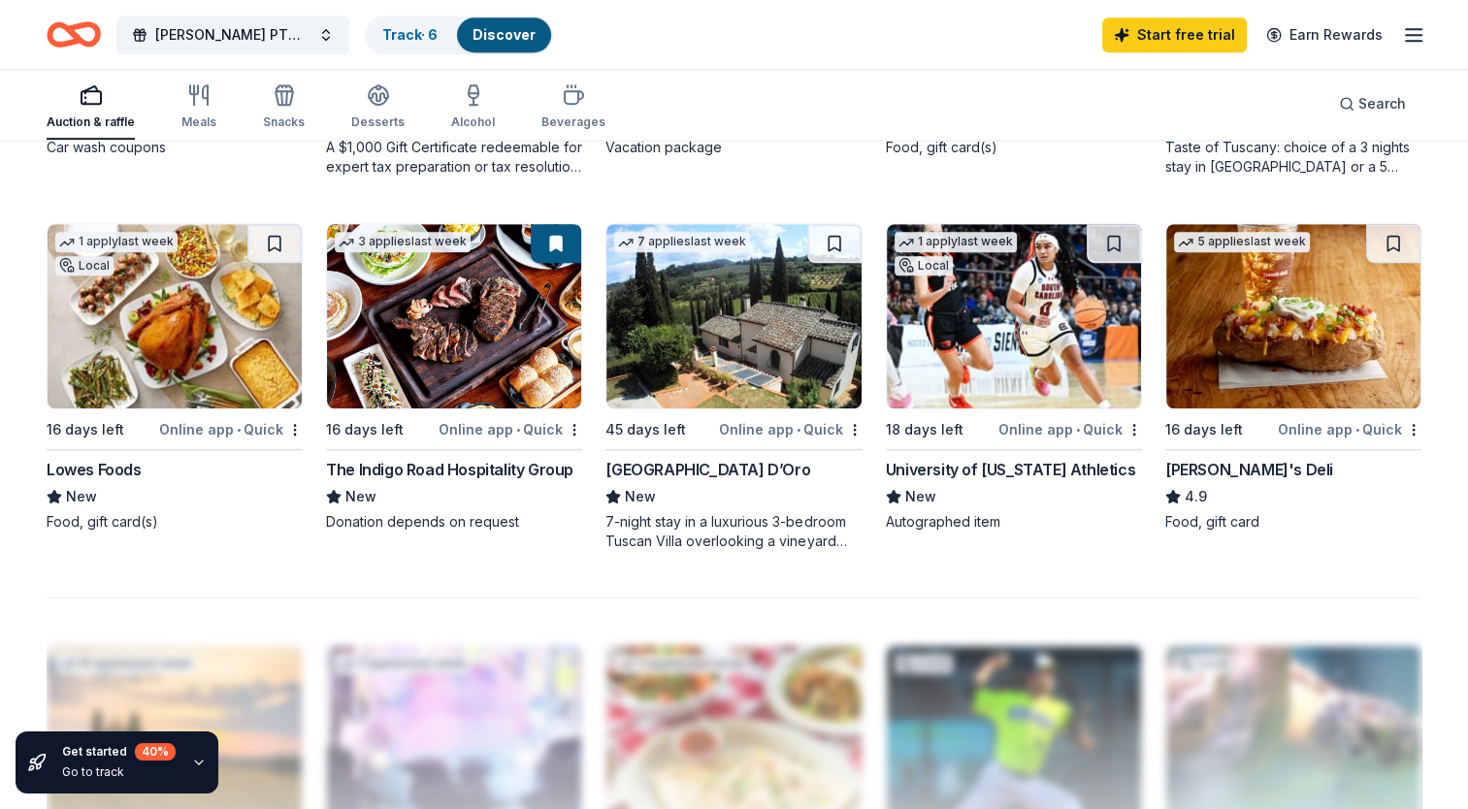
click at [998, 366] on img at bounding box center [1014, 316] width 254 height 184
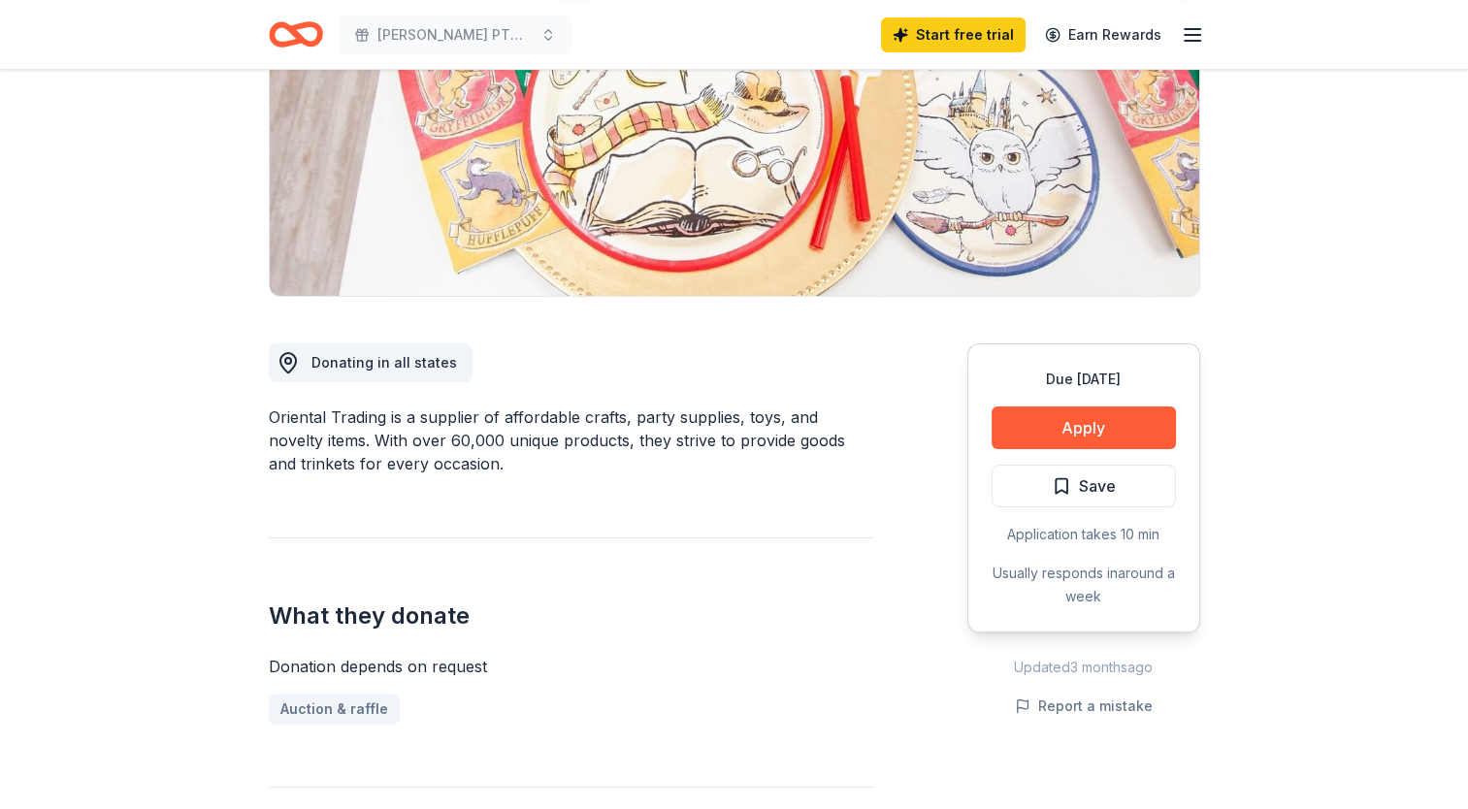
scroll to position [297, 0]
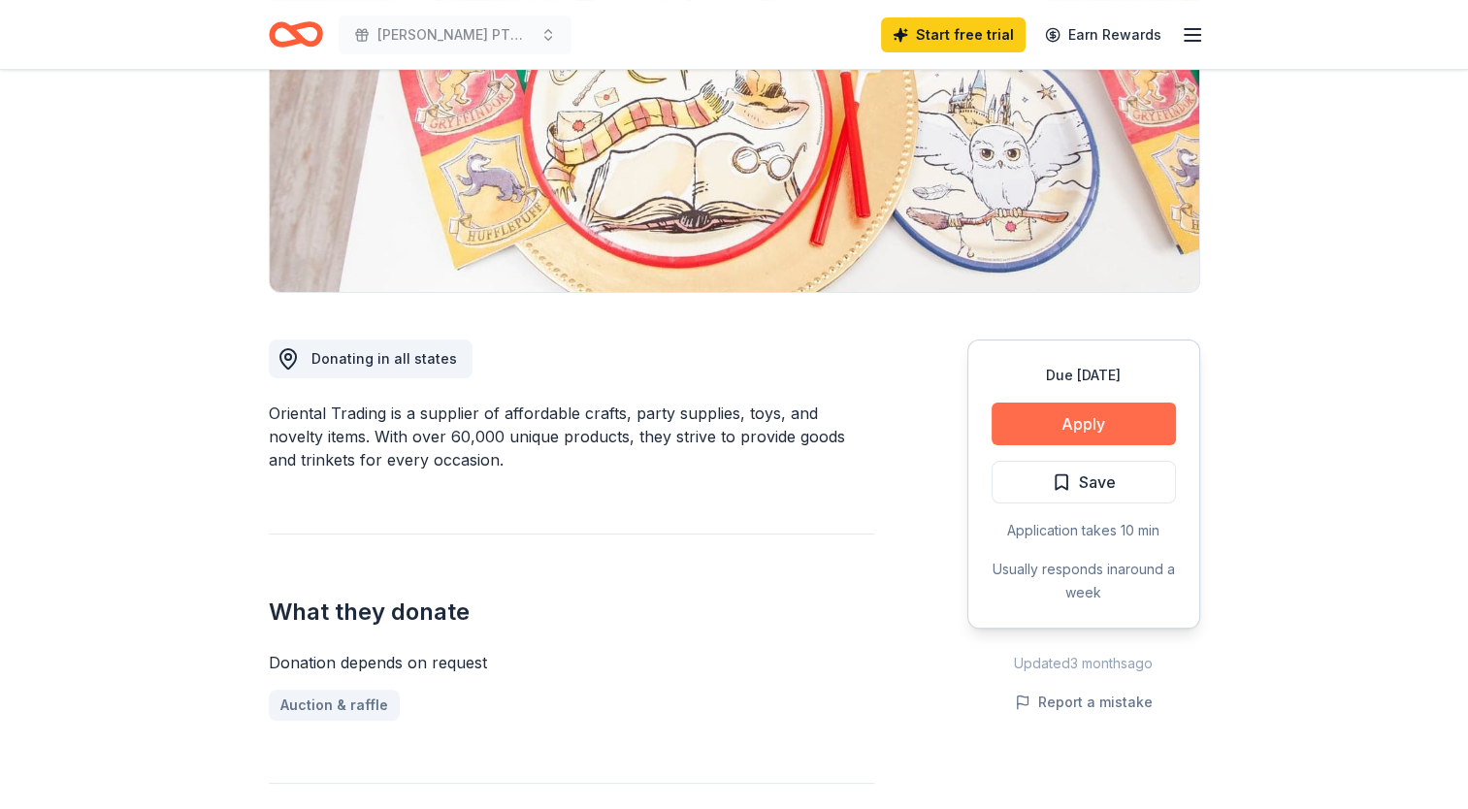
click at [1114, 434] on button "Apply" at bounding box center [1084, 424] width 184 height 43
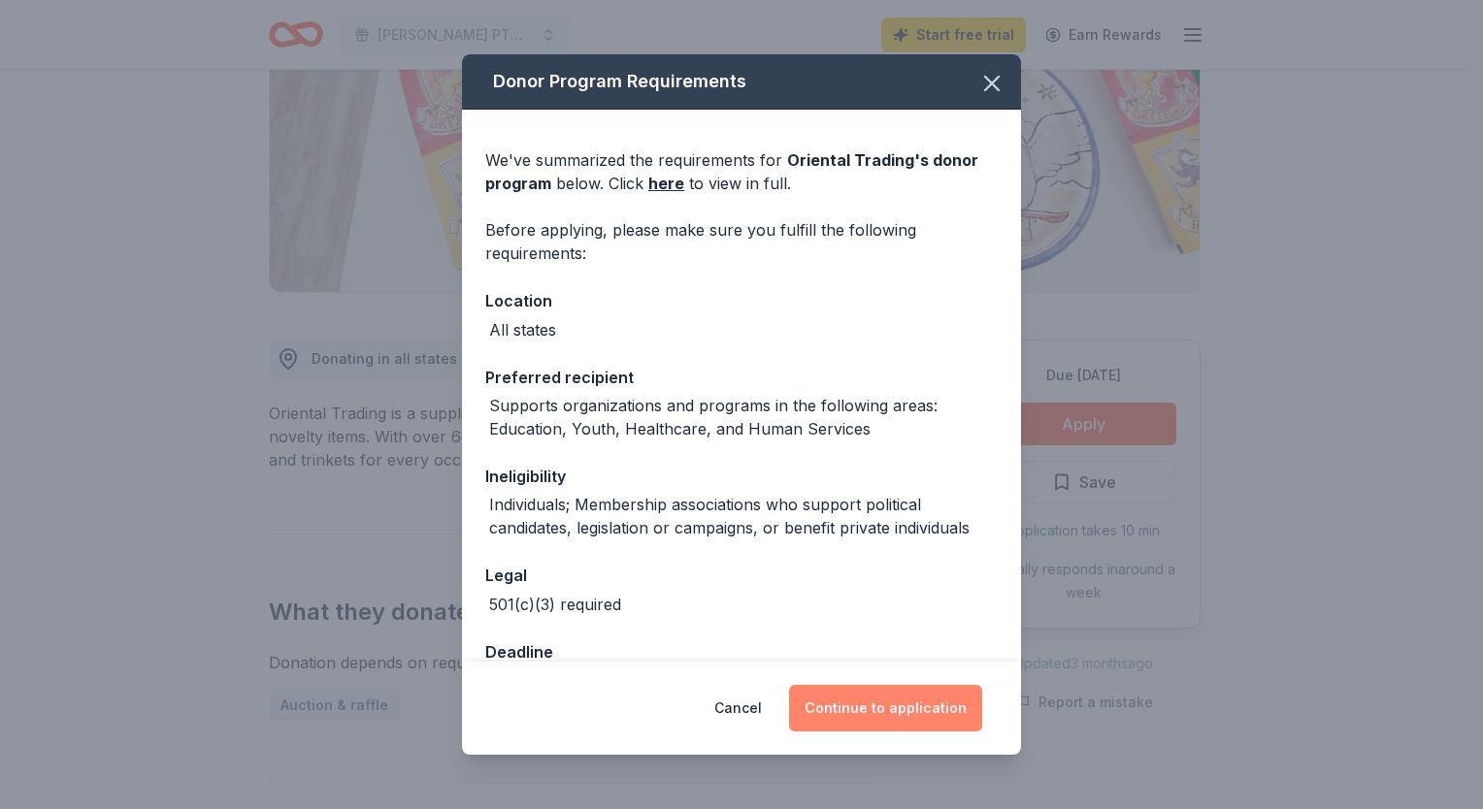
click at [901, 711] on button "Continue to application" at bounding box center [885, 708] width 193 height 47
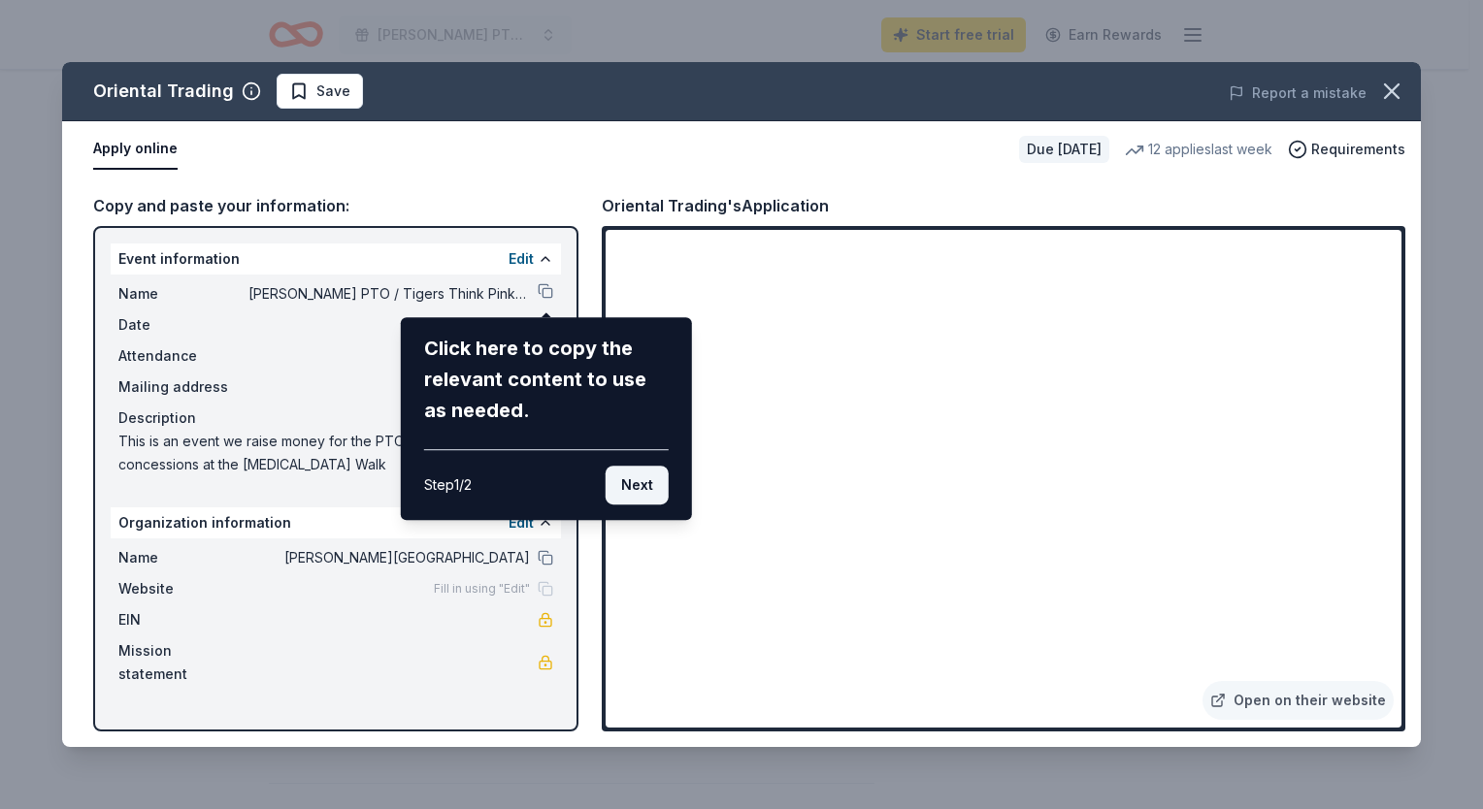
click at [640, 487] on button "Next" at bounding box center [637, 485] width 63 height 39
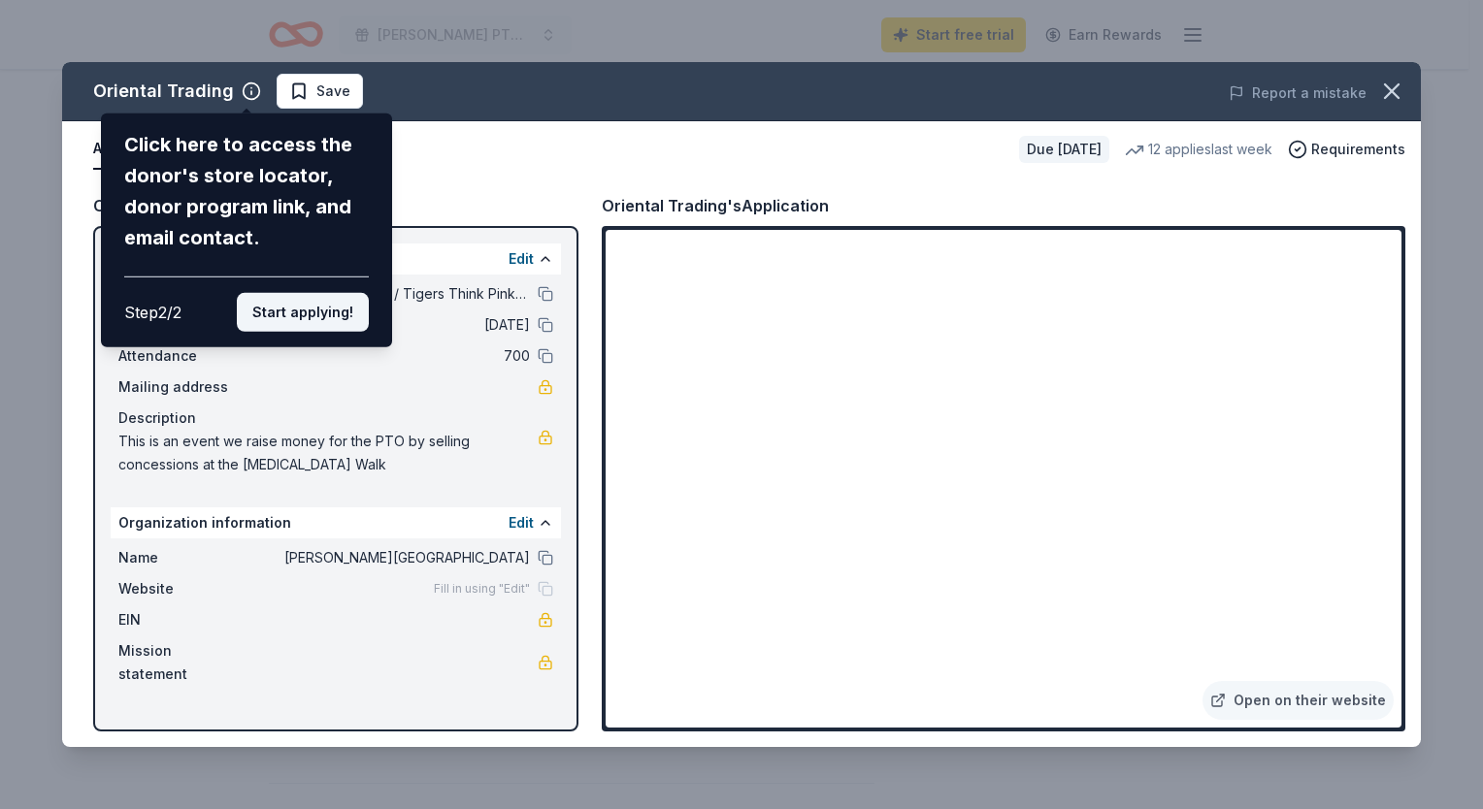
click at [312, 317] on button "Start applying!" at bounding box center [303, 312] width 132 height 39
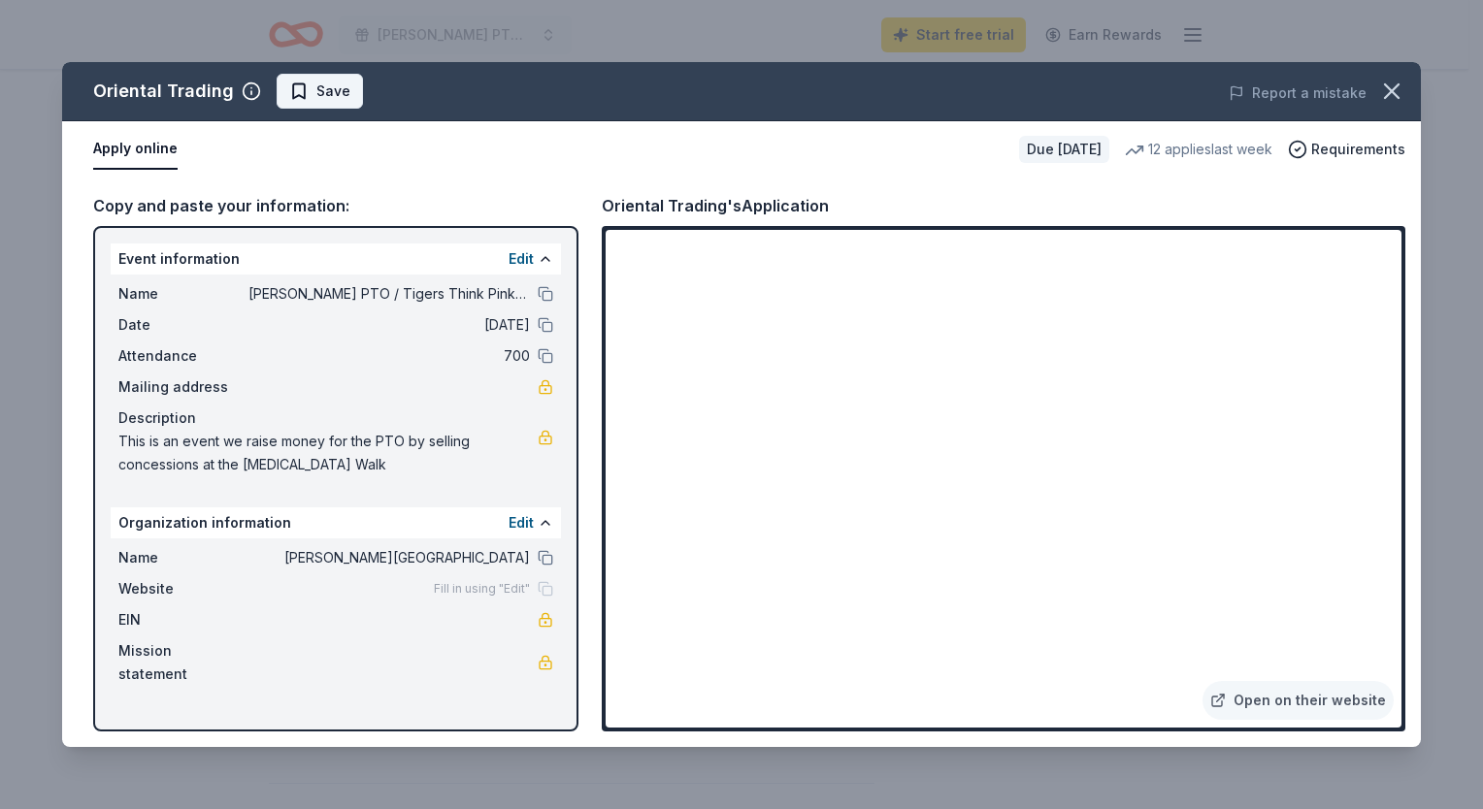
click at [323, 97] on span "Save" at bounding box center [333, 91] width 34 height 23
click at [1387, 95] on icon "button" at bounding box center [1392, 91] width 14 height 14
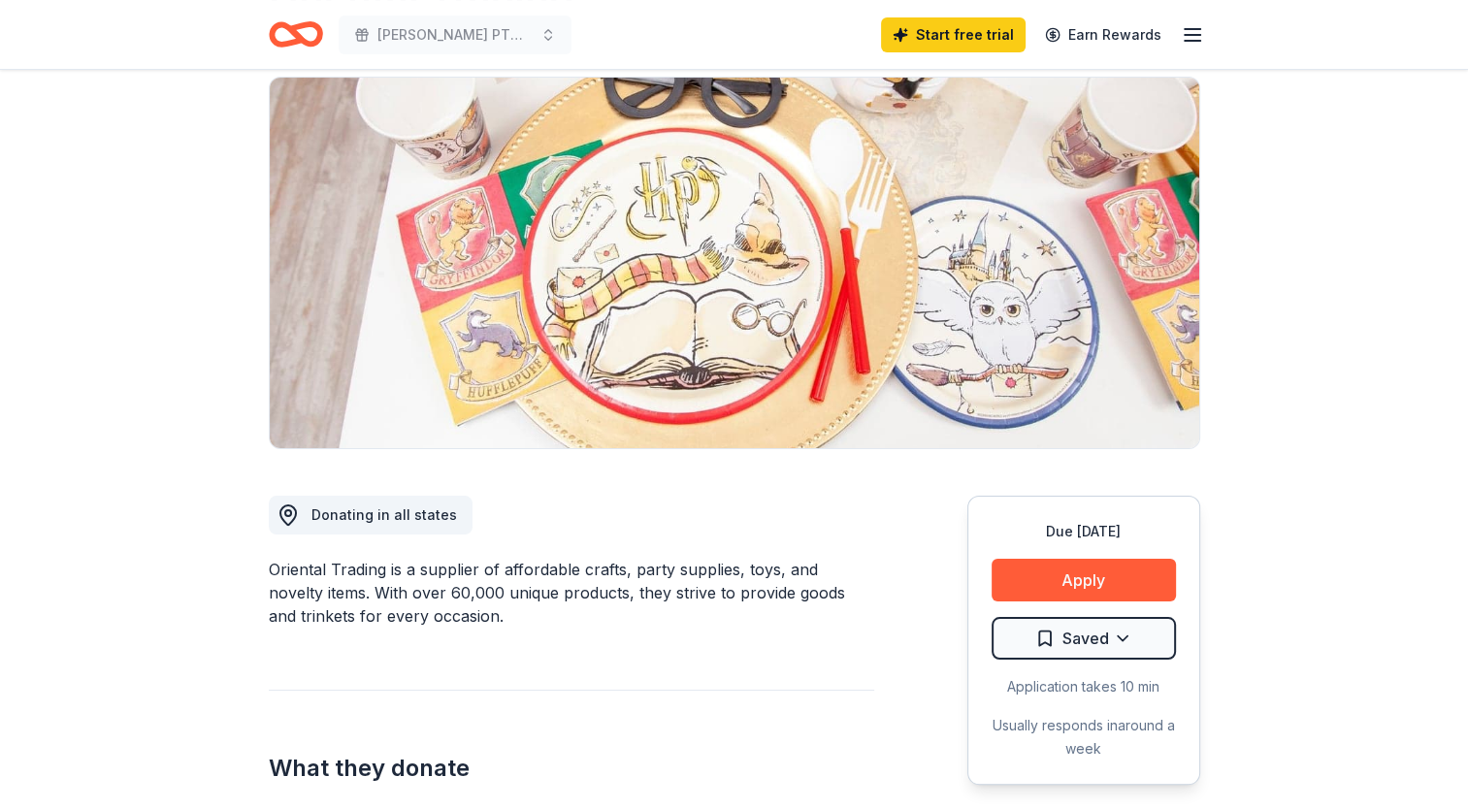
scroll to position [0, 0]
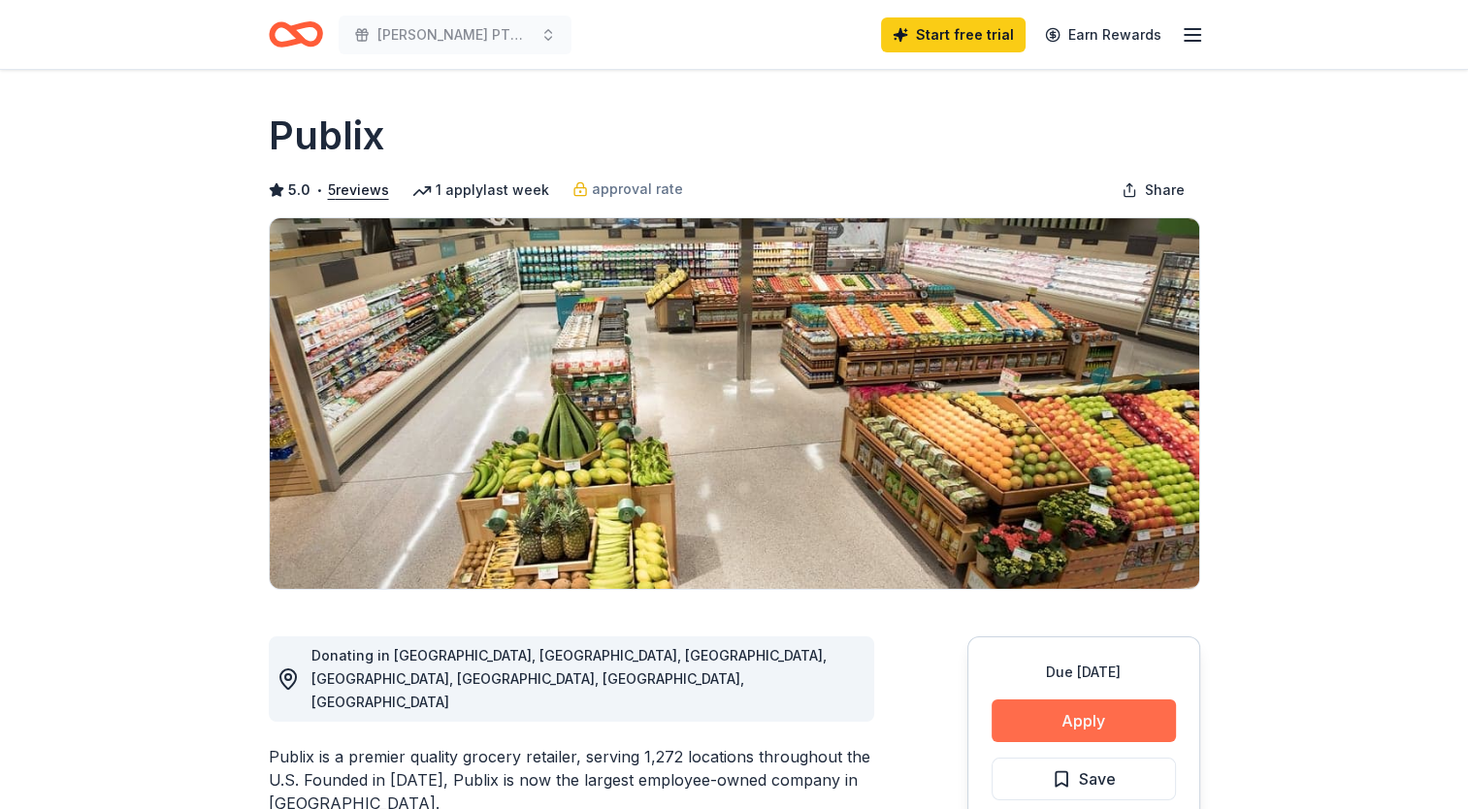
click at [1067, 716] on button "Apply" at bounding box center [1084, 721] width 184 height 43
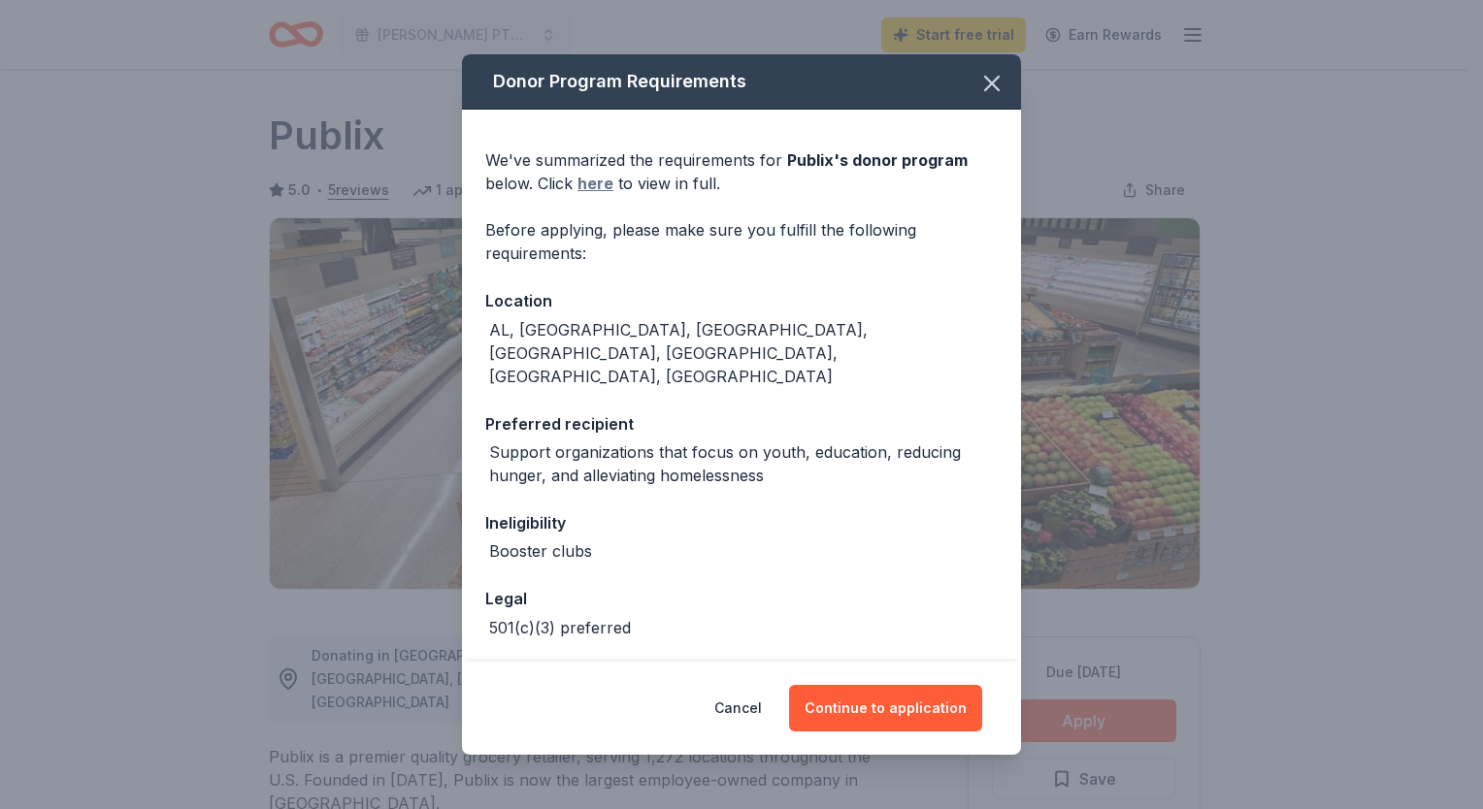
scroll to position [33, 0]
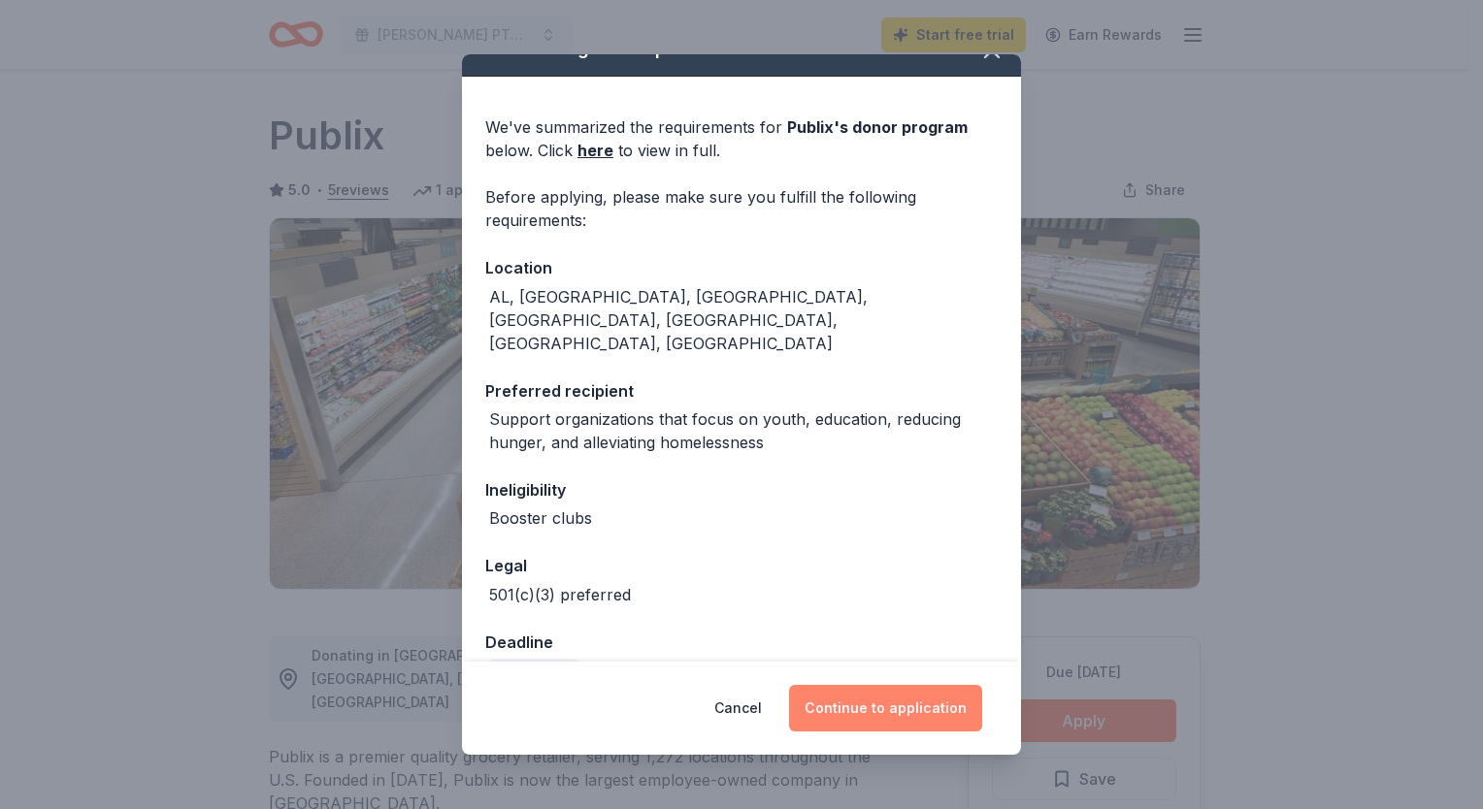
click at [879, 711] on button "Continue to application" at bounding box center [885, 708] width 193 height 47
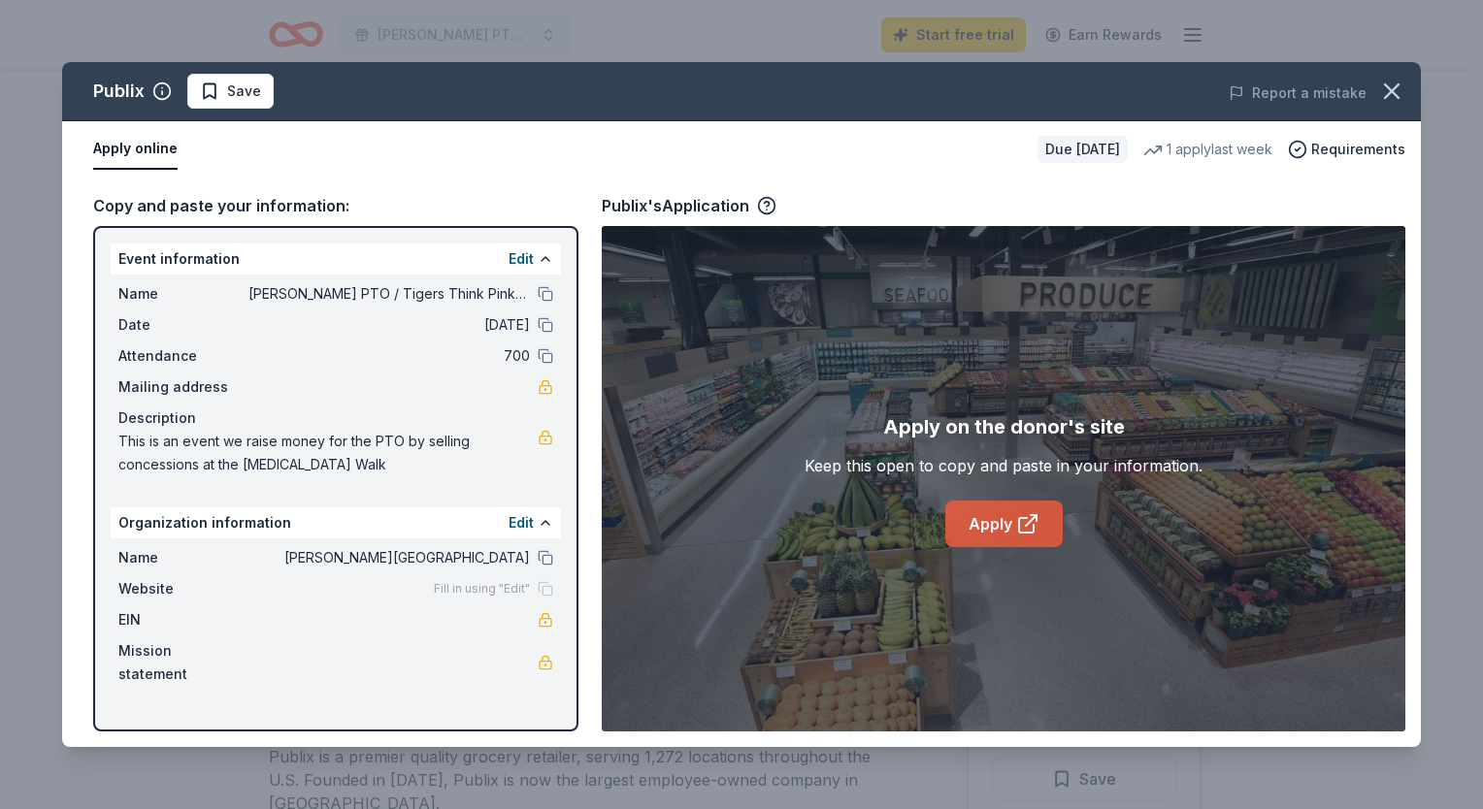
click at [982, 521] on link "Apply" at bounding box center [1003, 524] width 117 height 47
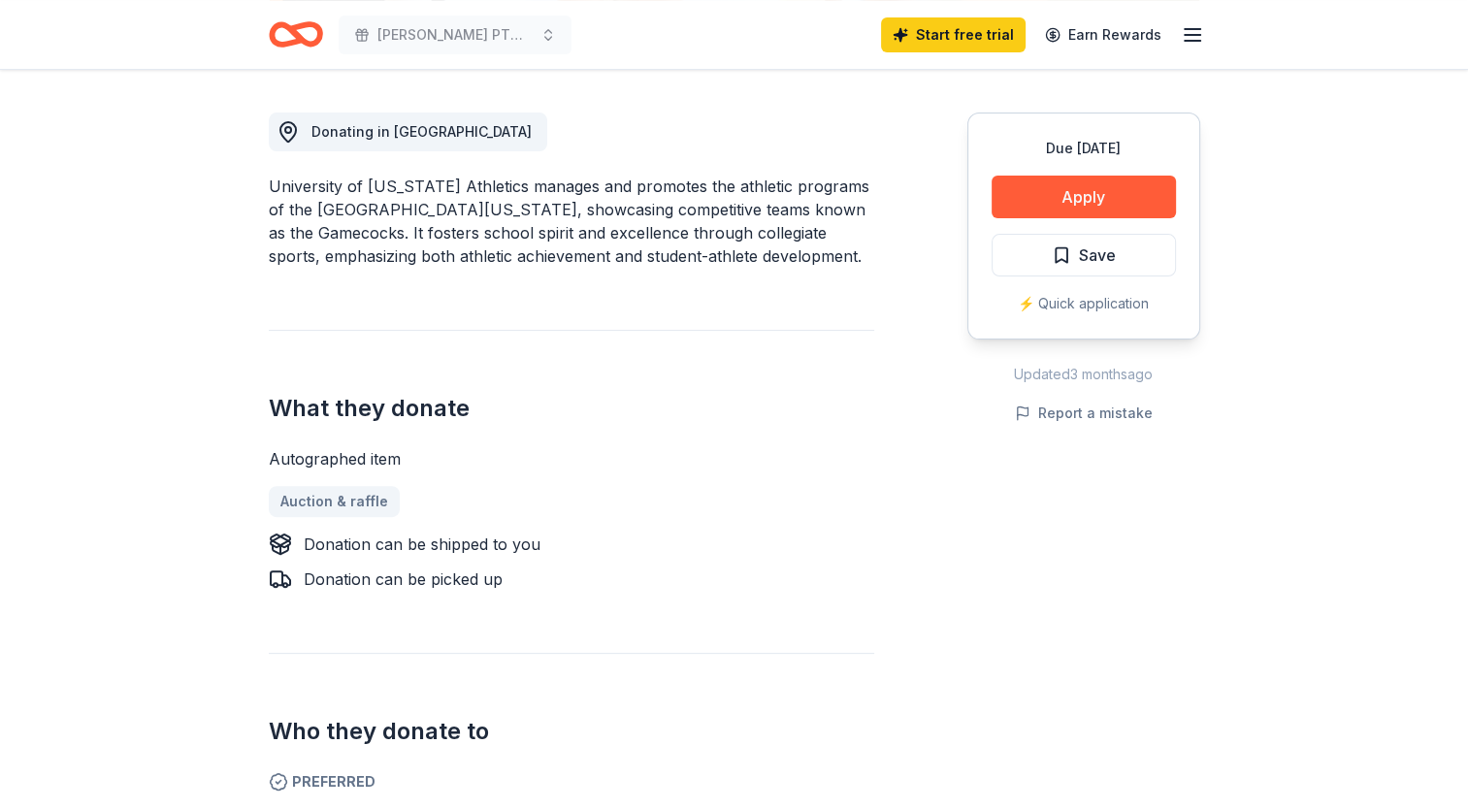
scroll to position [520, 0]
